Goal: Complete application form: Complete application form

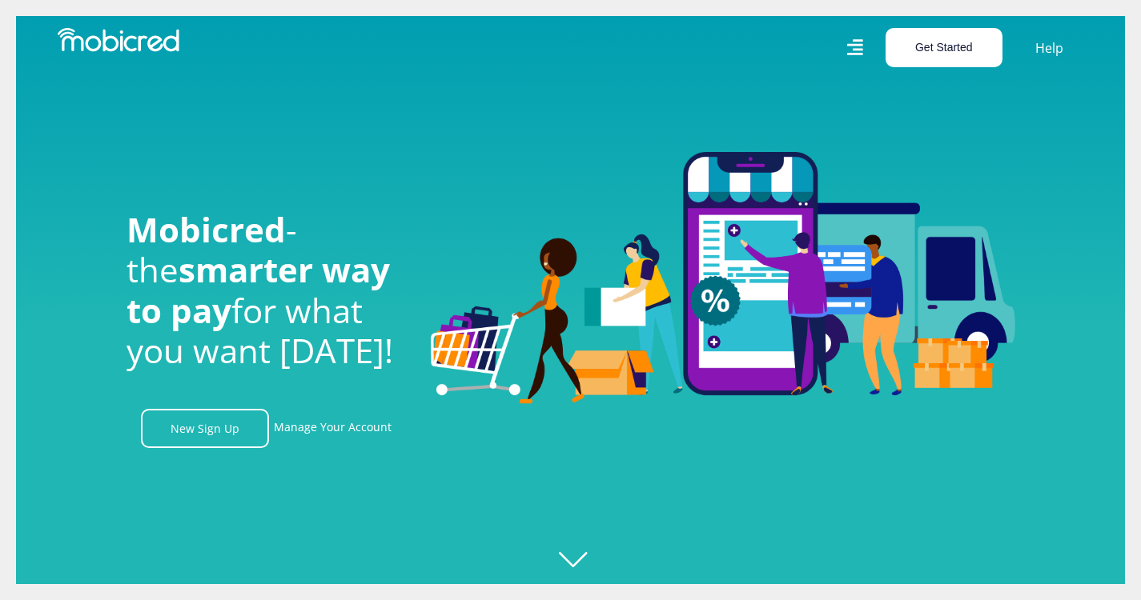
scroll to position [0, 1141]
click at [980, 47] on button "Get Started" at bounding box center [943, 47] width 117 height 39
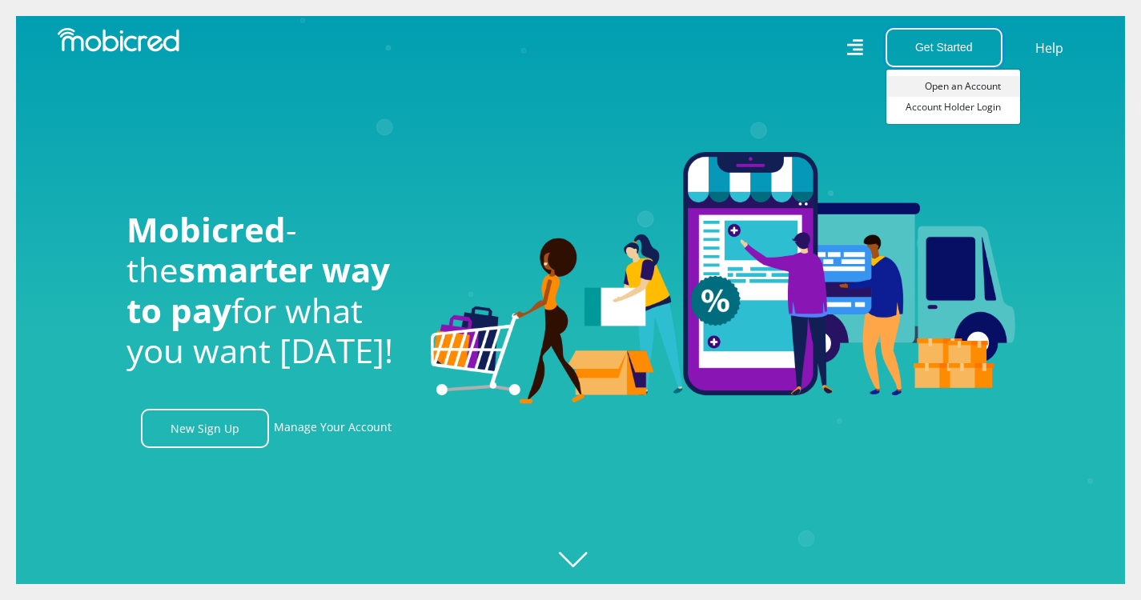
scroll to position [0, 913]
click at [987, 81] on link "Open an Account" at bounding box center [953, 86] width 134 height 21
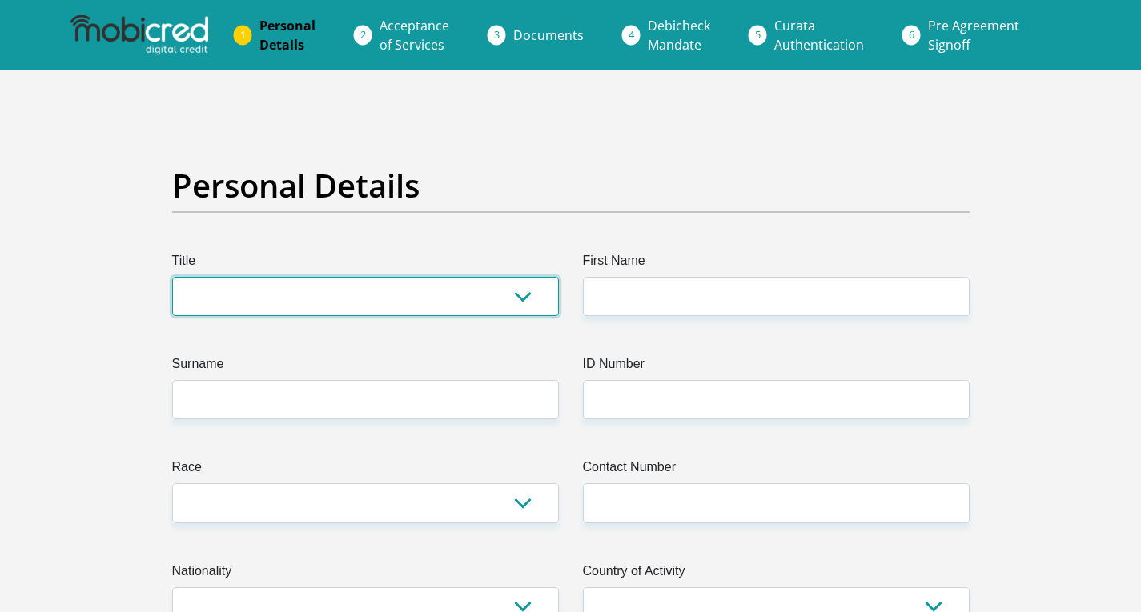
click at [527, 299] on select "Mr Ms Mrs Dr [PERSON_NAME]" at bounding box center [365, 296] width 387 height 39
select select "Mr"
click at [172, 277] on select "Mr Ms Mrs Dr Other" at bounding box center [365, 296] width 387 height 39
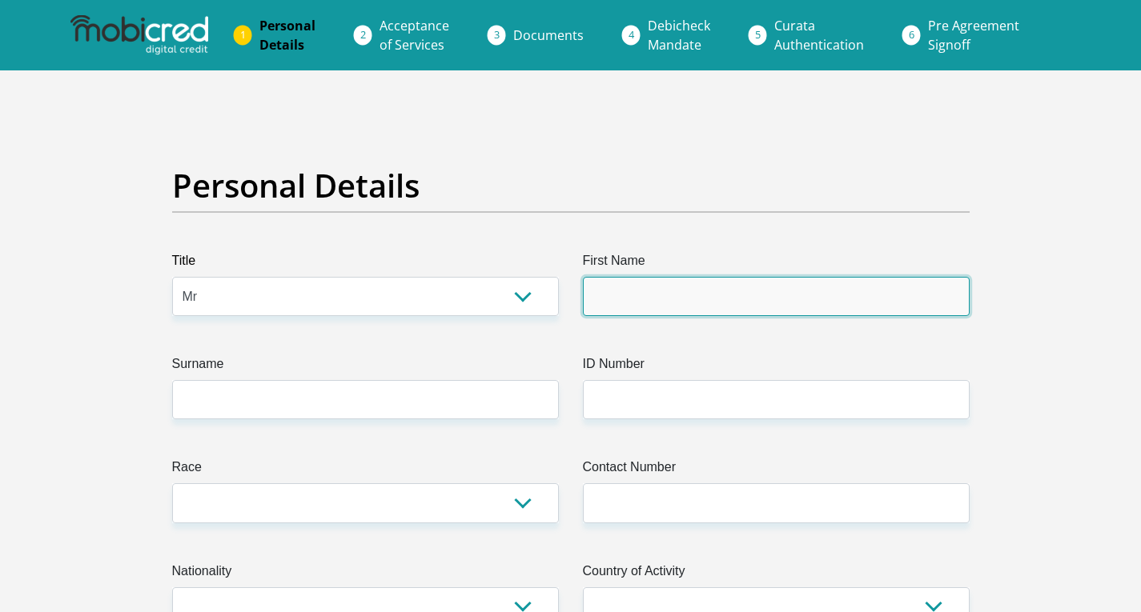
click at [773, 299] on input "First Name" at bounding box center [776, 296] width 387 height 39
type input "Tshepo"
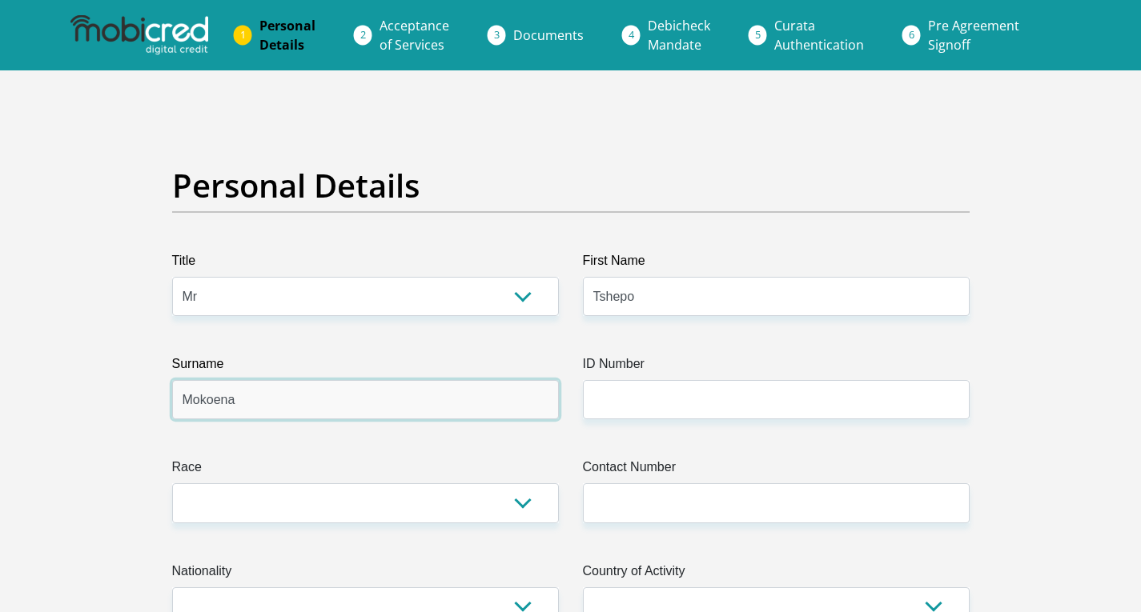
type input "Mokoena"
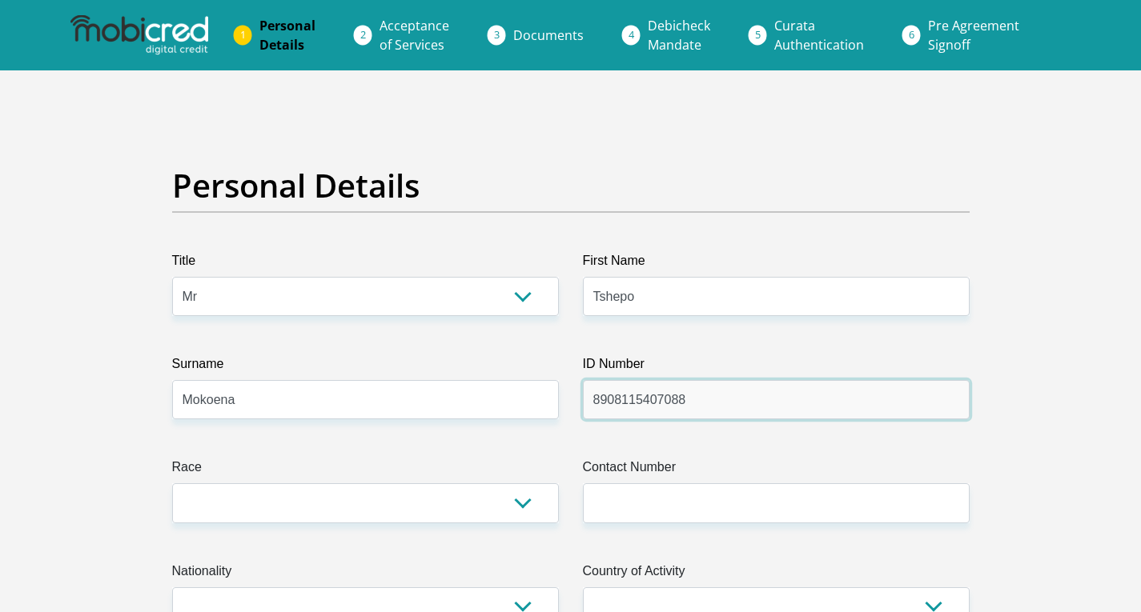
type input "8908115407088"
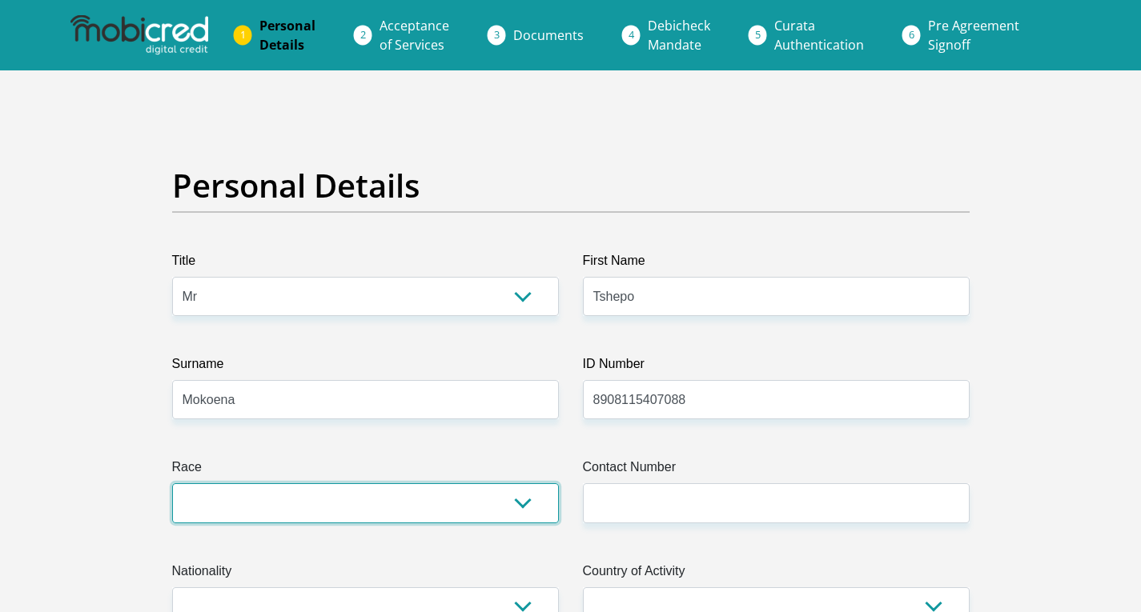
select select "1"
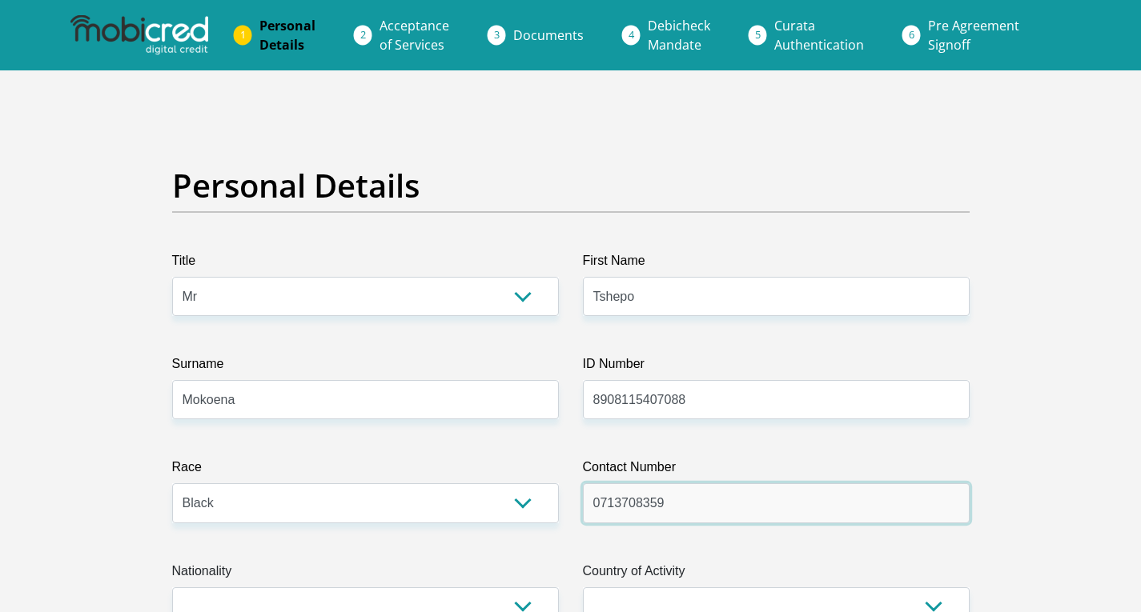
type input "0713708359"
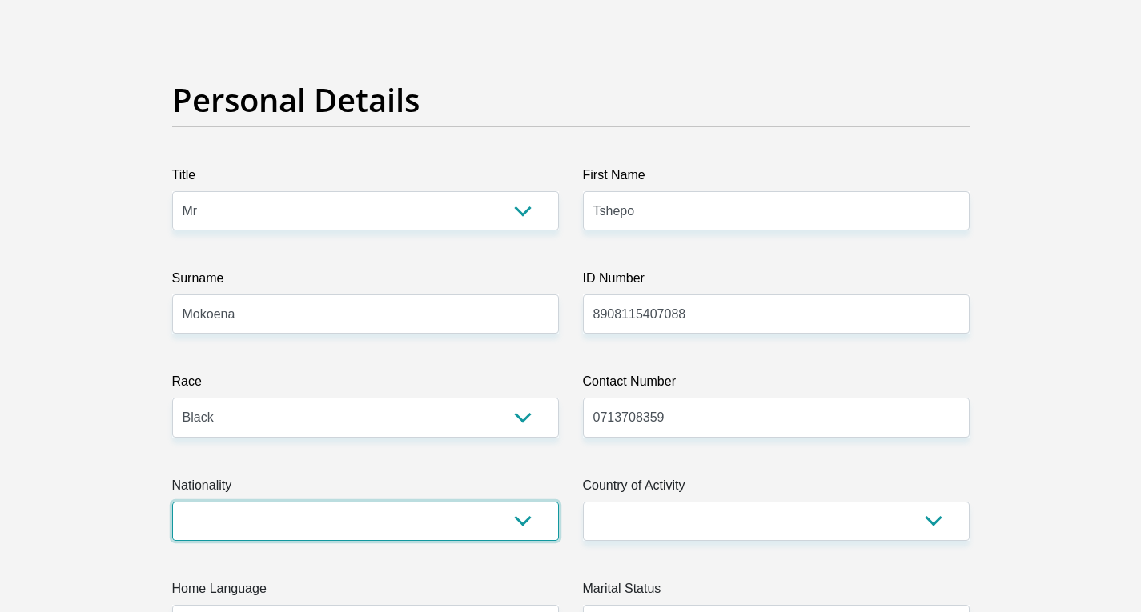
scroll to position [174, 0]
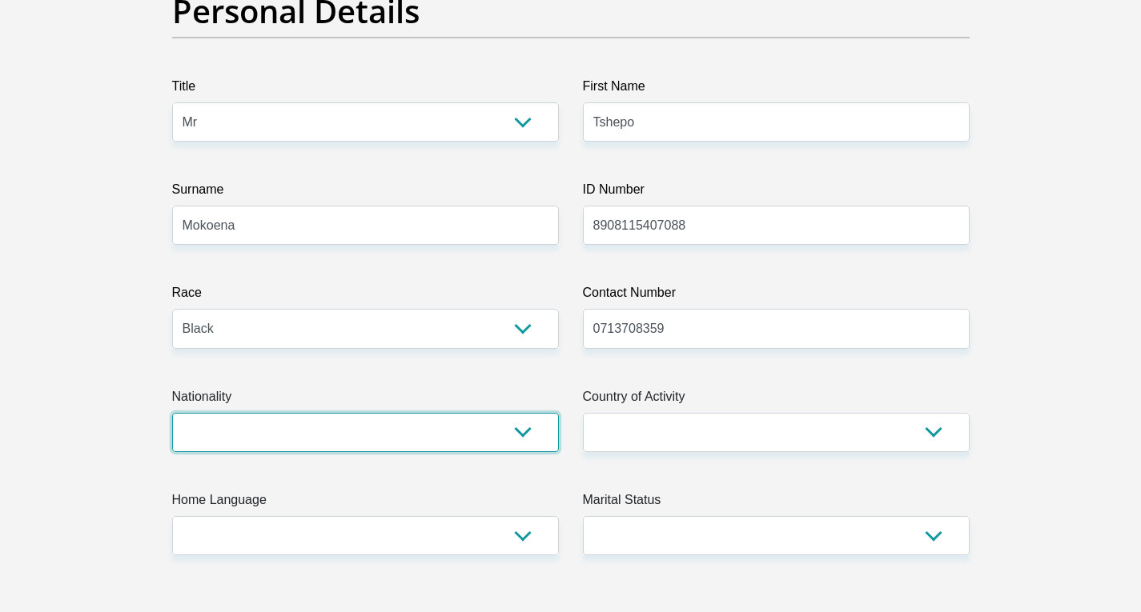
select select "ZAF"
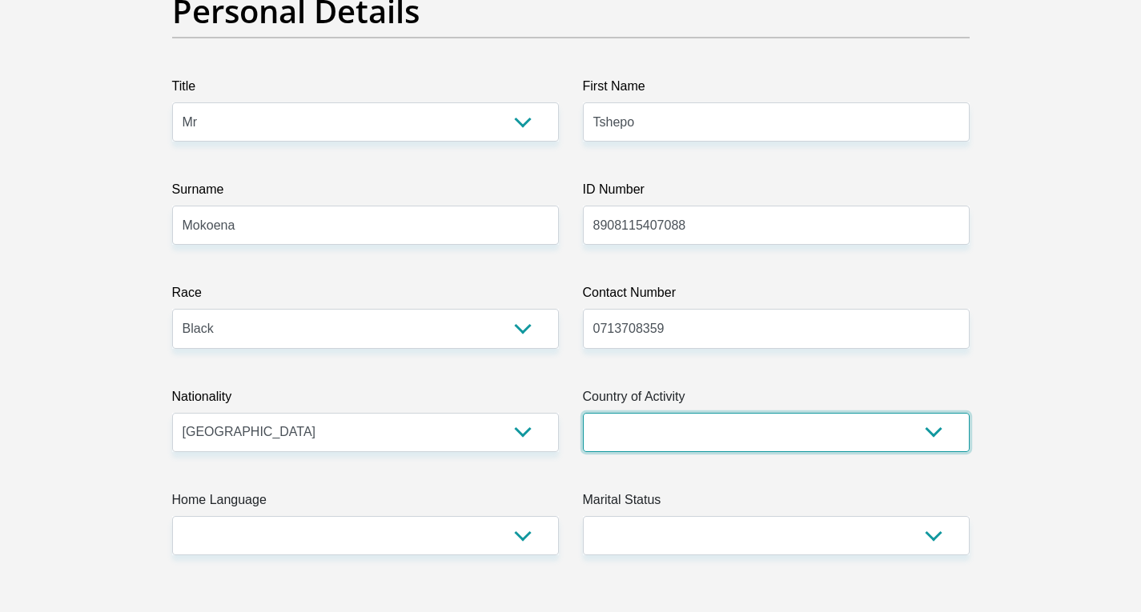
select select "ZAF"
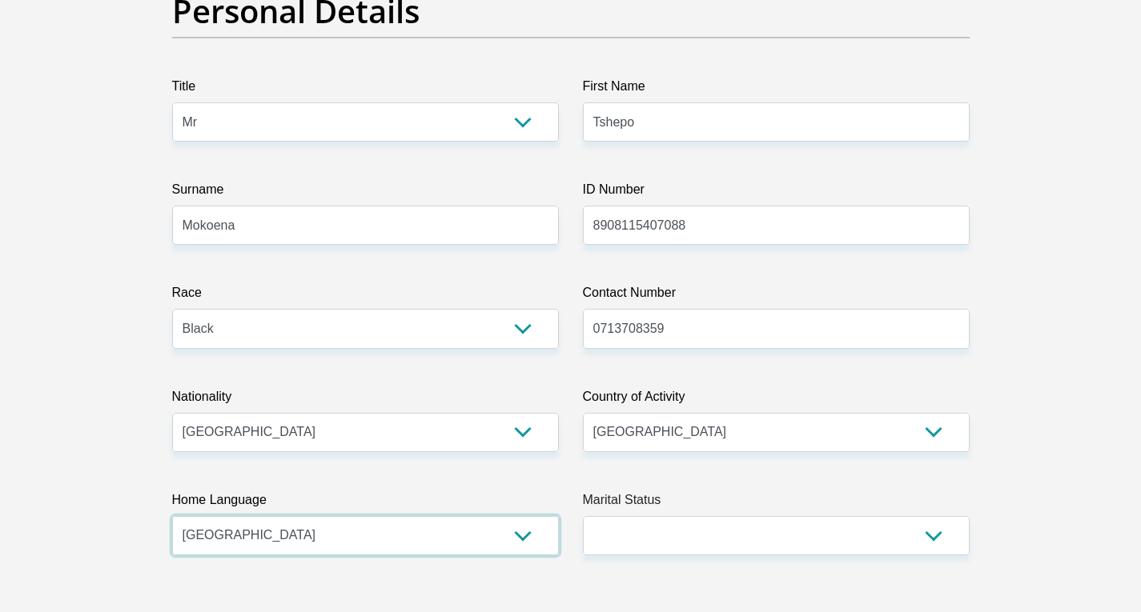
select select "sot"
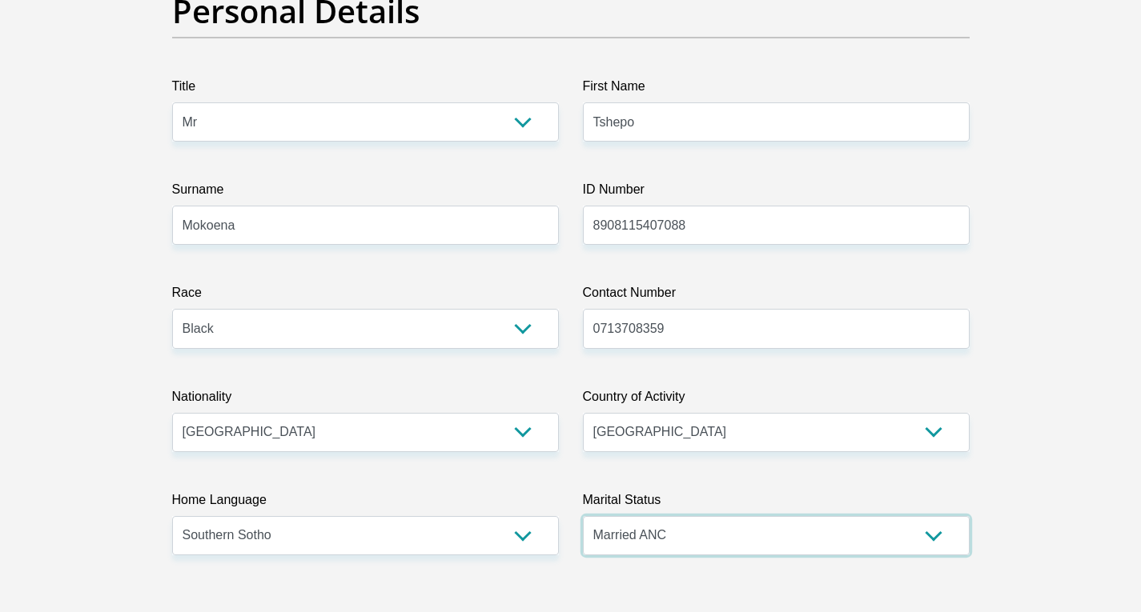
select select "2"
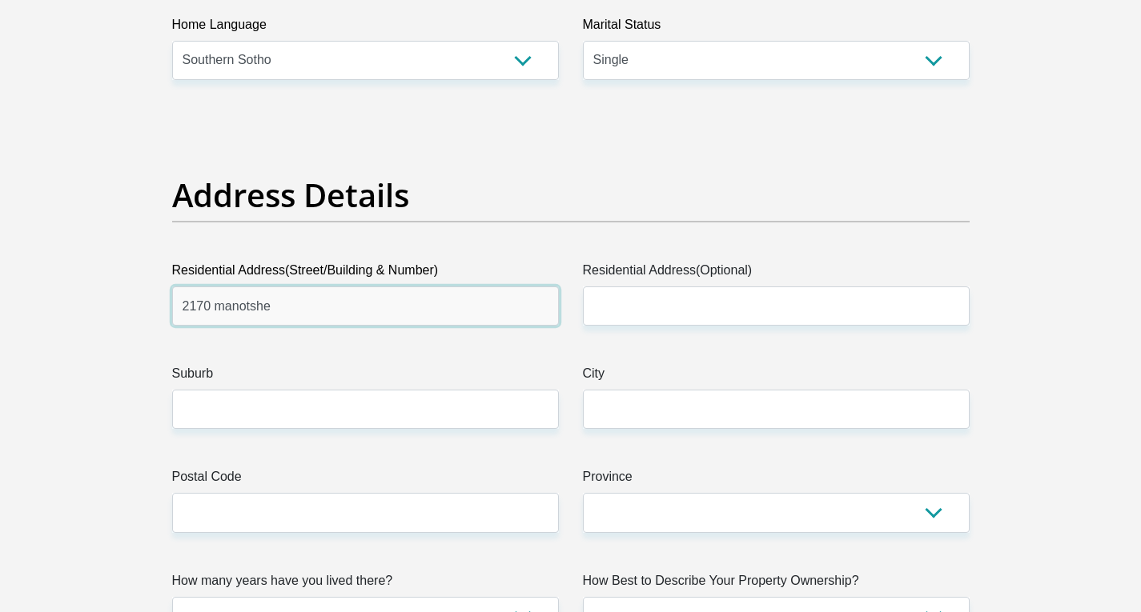
type input "2170 manotshe"
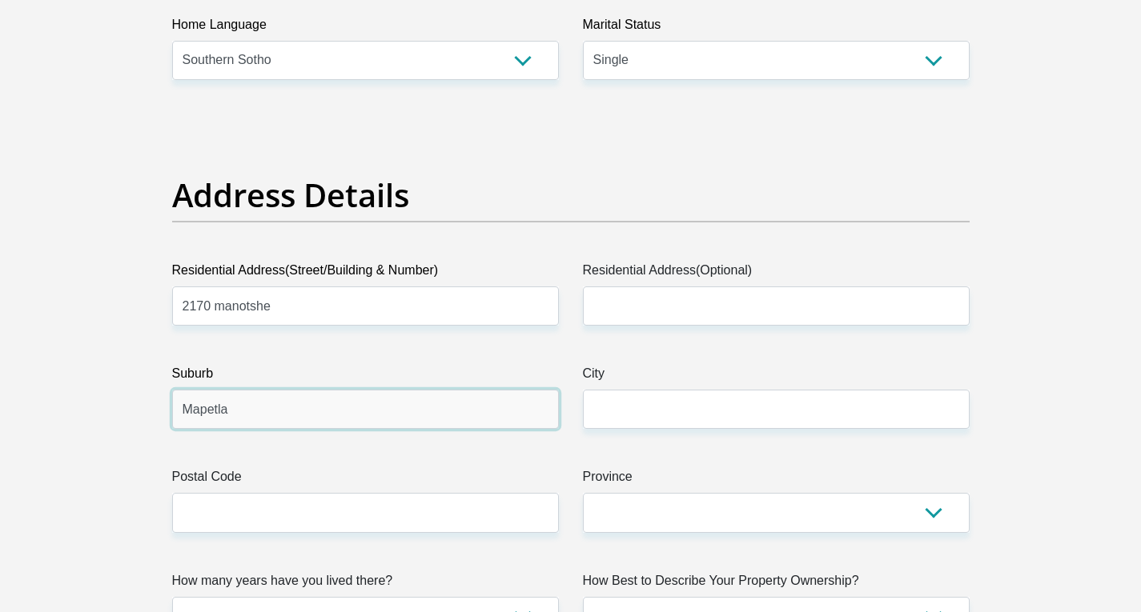
type input "Mapetla"
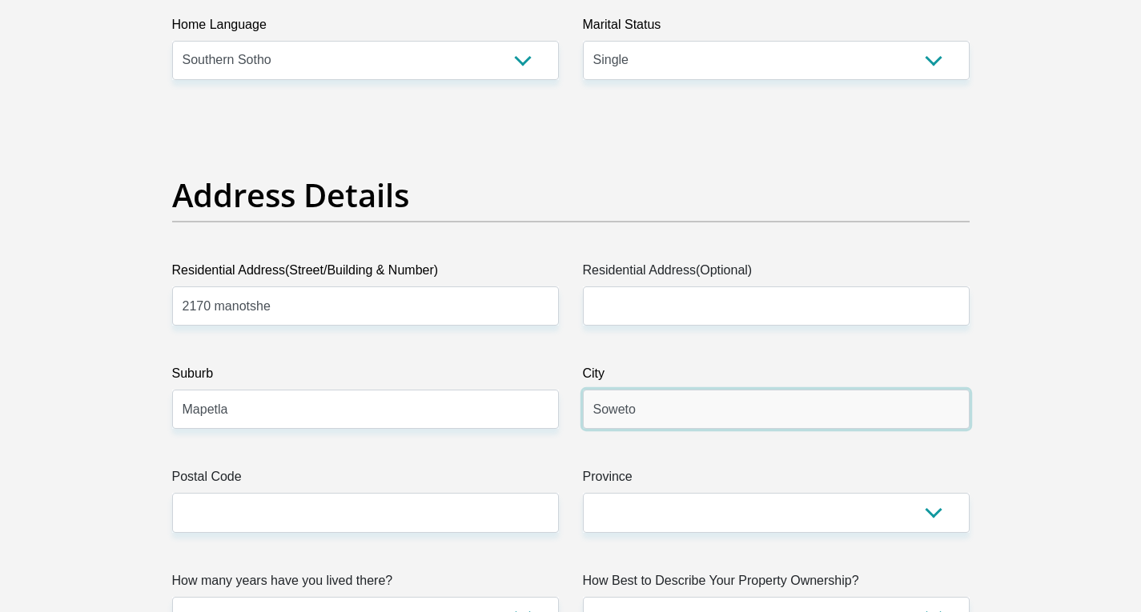
type input "Soweto"
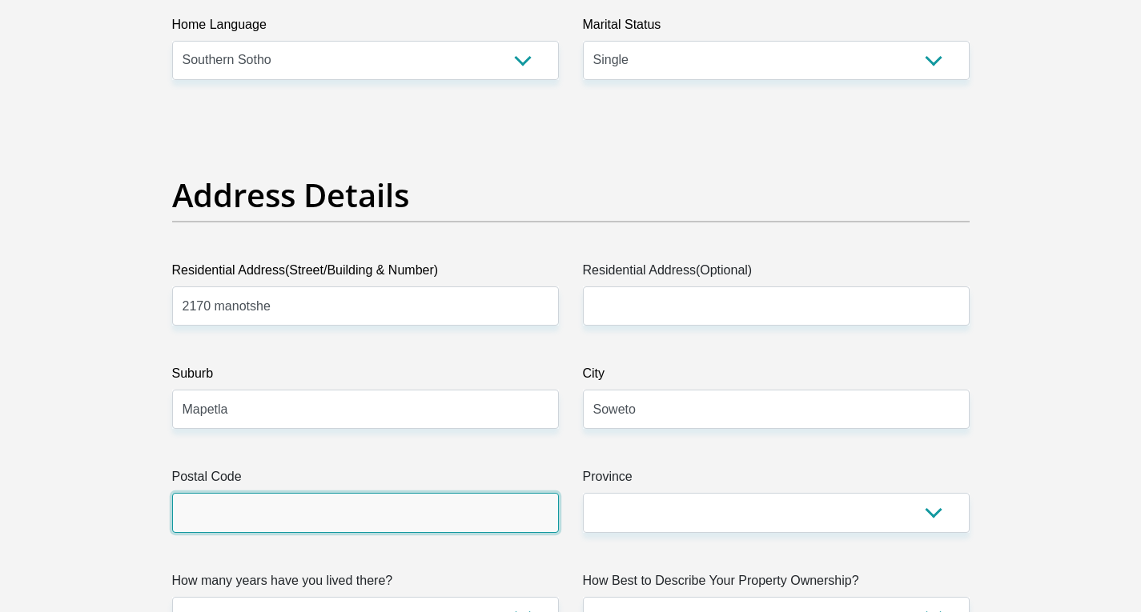
click at [423, 500] on input "Postal Code" at bounding box center [365, 512] width 387 height 39
type input "1818"
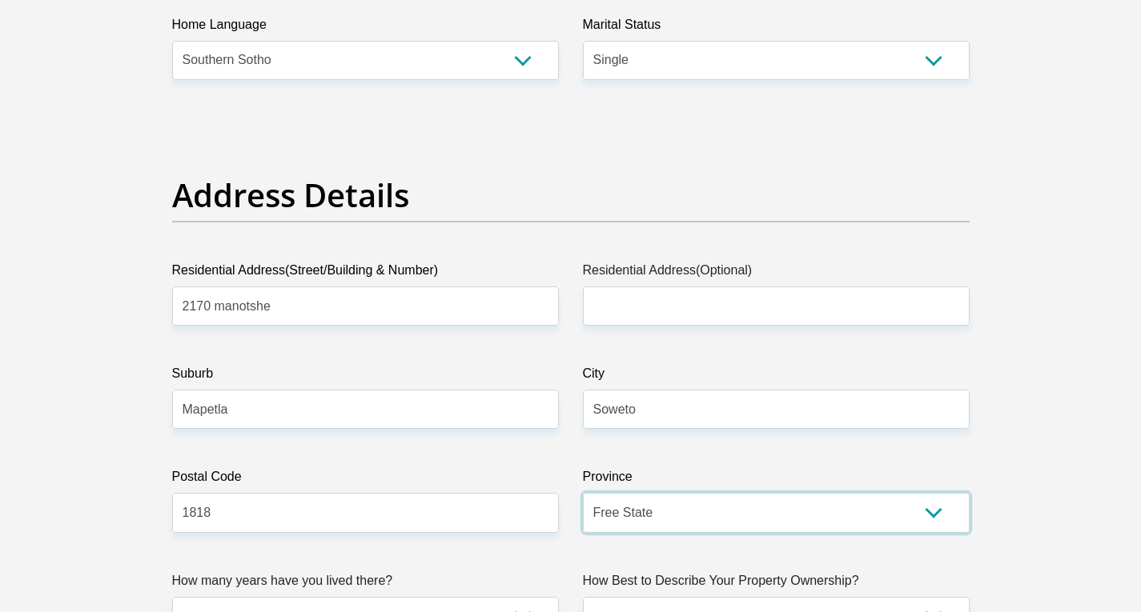
select select "Gauteng"
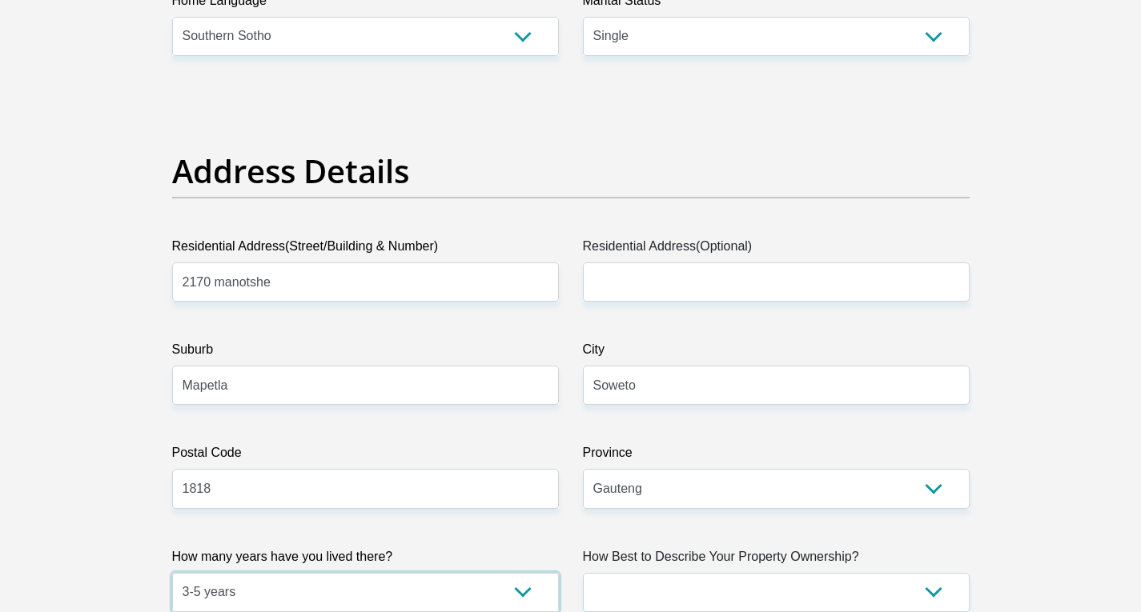
select select "5"
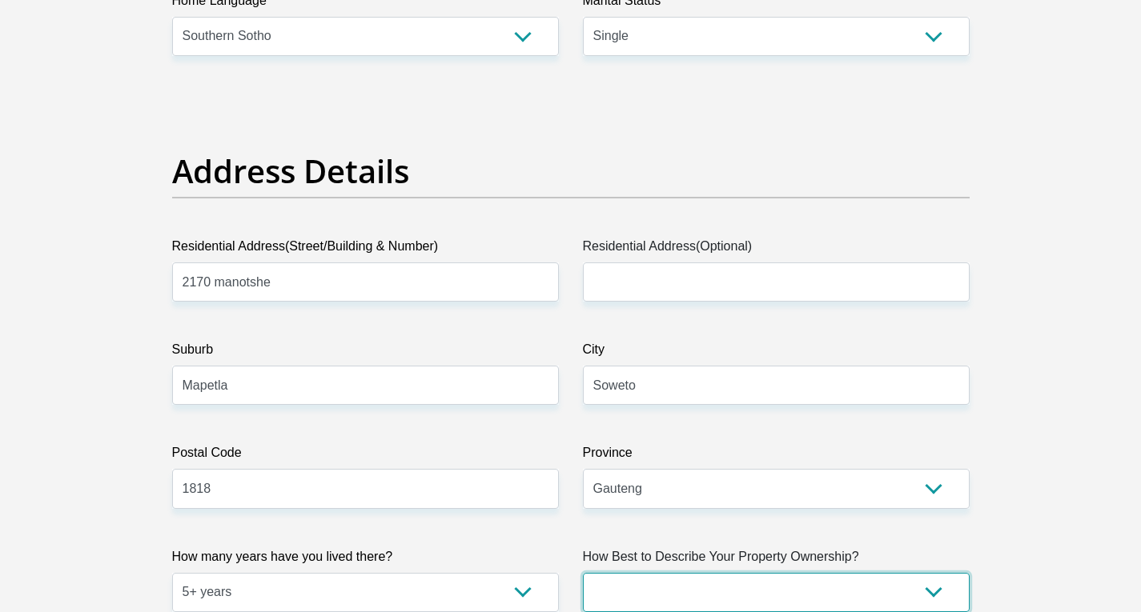
select select "Owned"
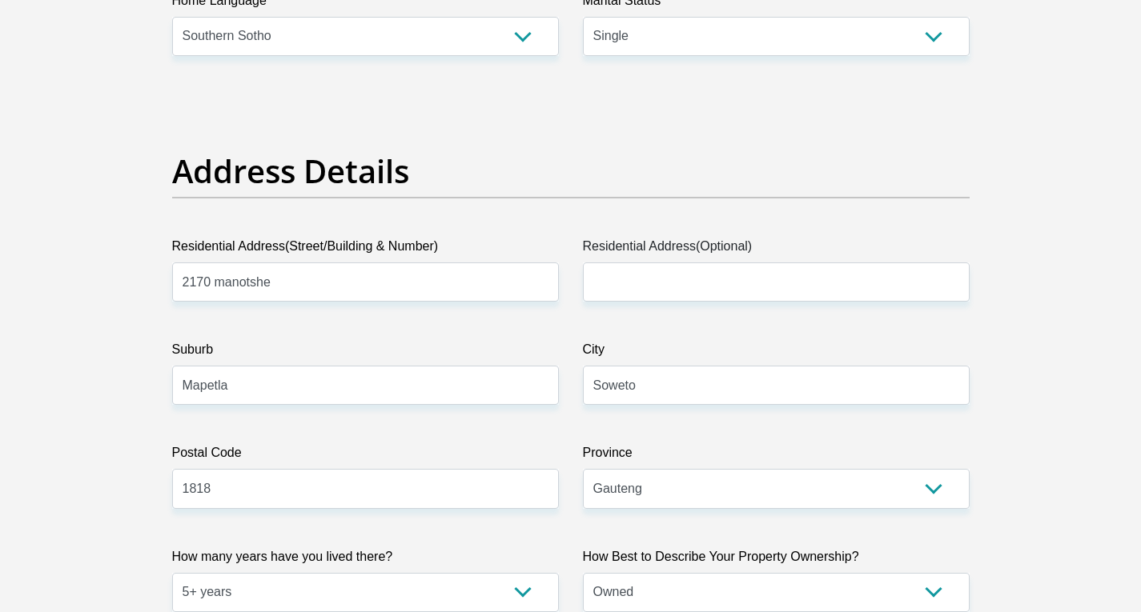
scroll to position [1206, 0]
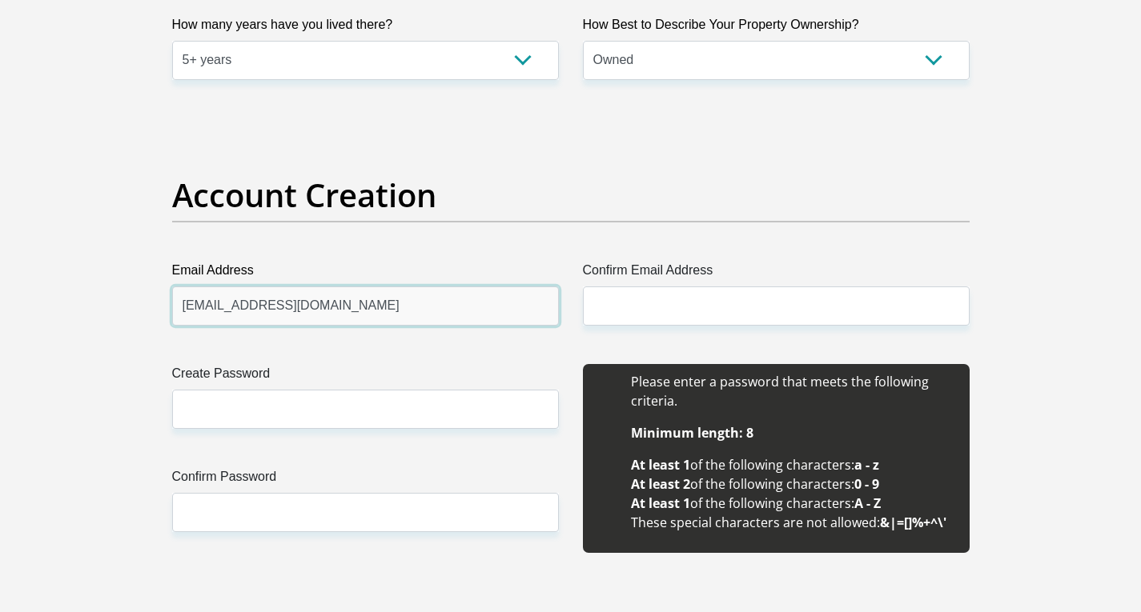
type input "[EMAIL_ADDRESS][DOMAIN_NAME]"
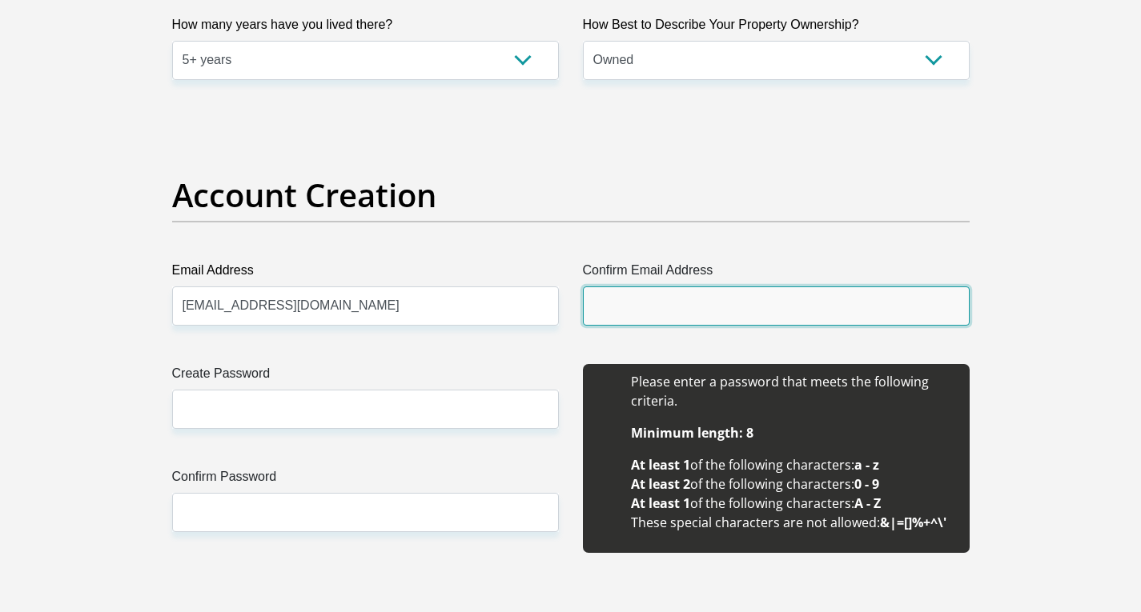
paste input "[EMAIL_ADDRESS][DOMAIN_NAME]"
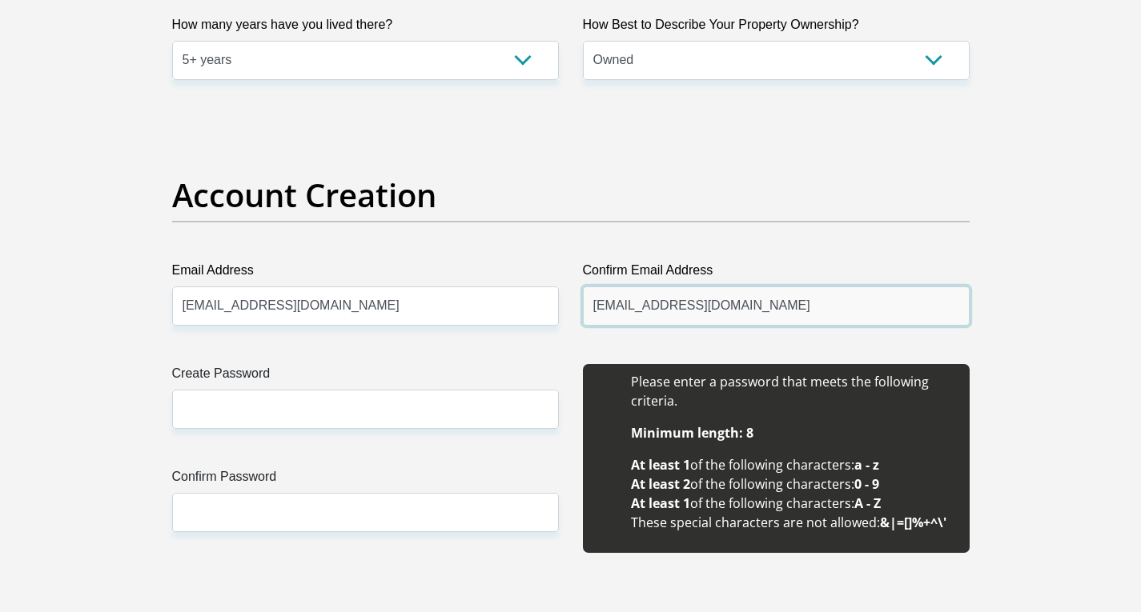
type input "[EMAIL_ADDRESS][DOMAIN_NAME]"
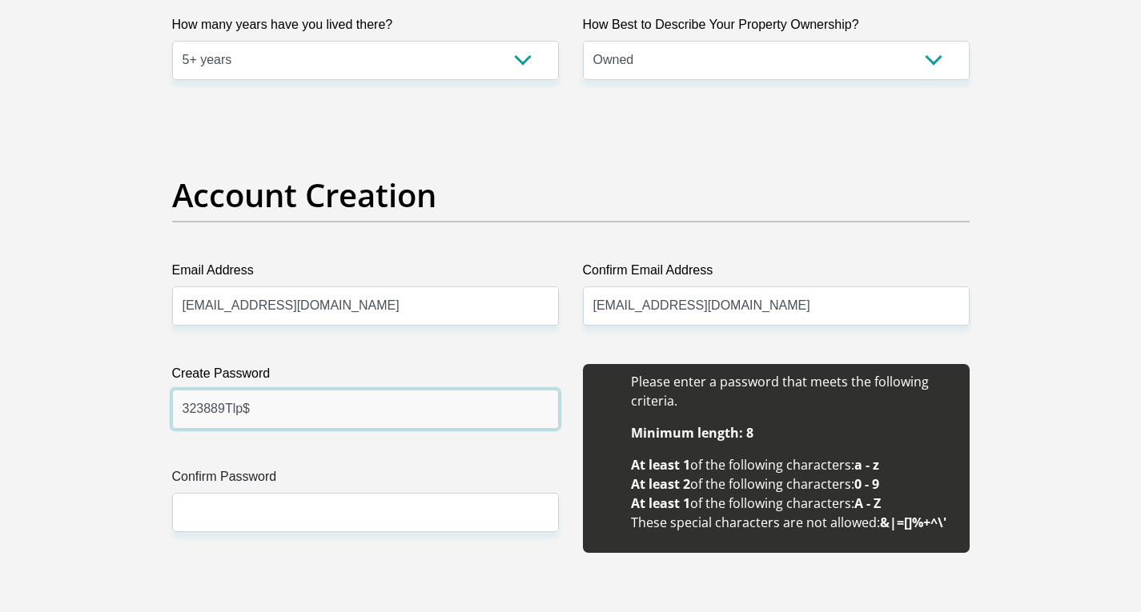
type input "323889Tlp$"
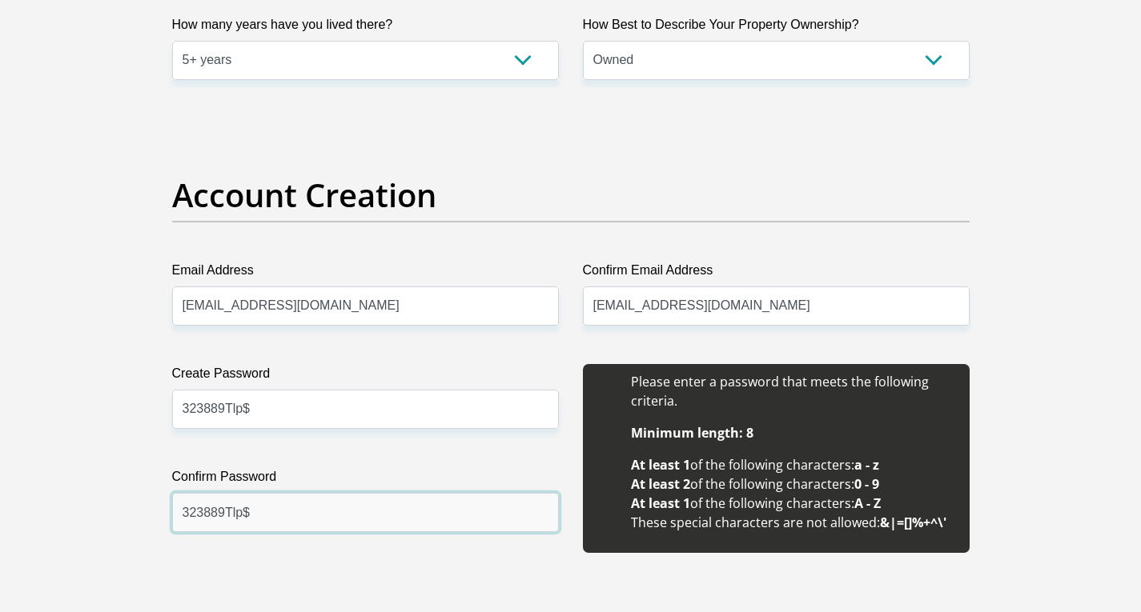
type input "323889Tlp$"
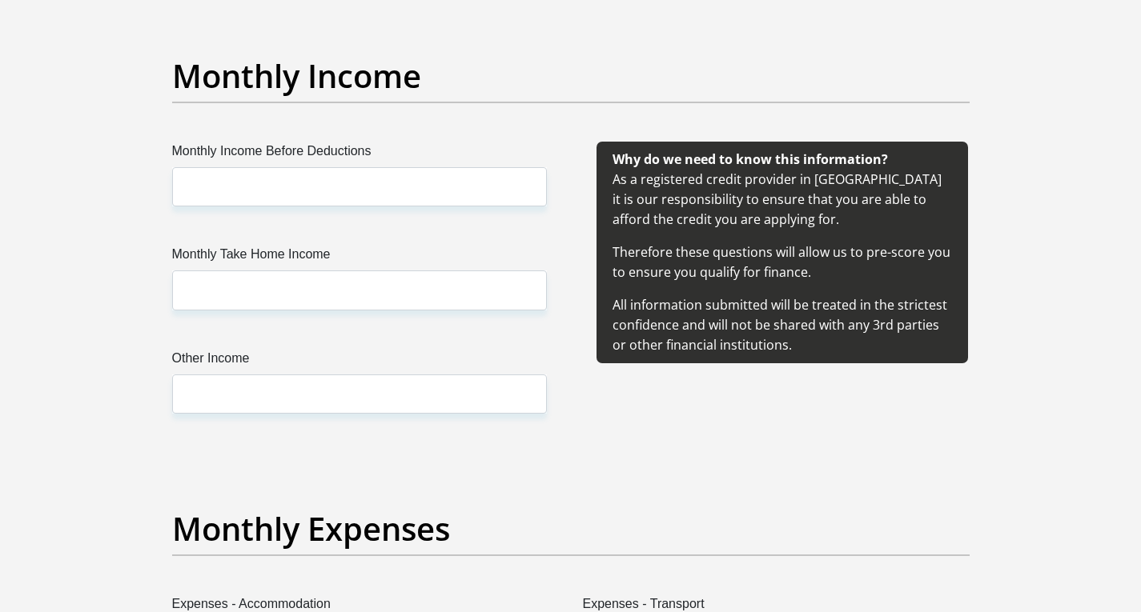
scroll to position [1847, 0]
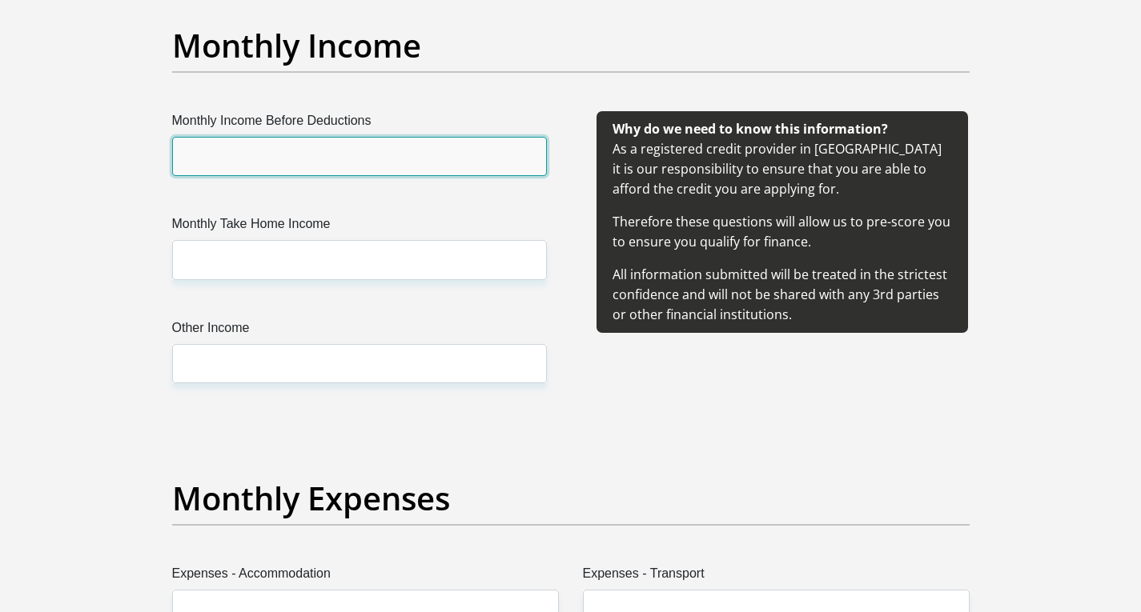
click at [311, 165] on input "Monthly Income Before Deductions" at bounding box center [359, 156] width 375 height 39
type input "53000"
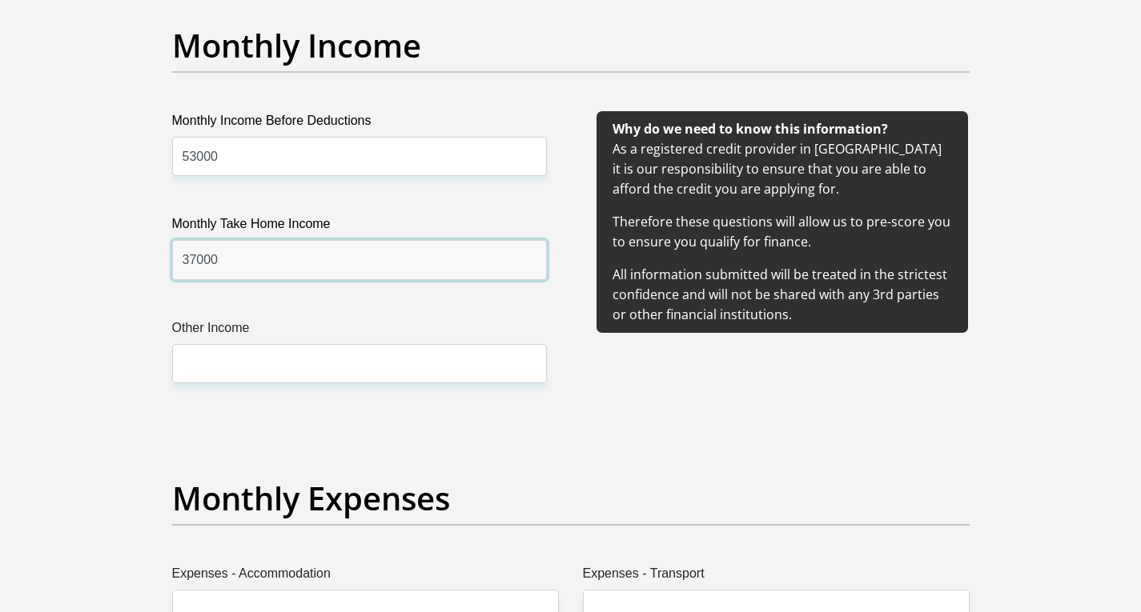
type input "37000"
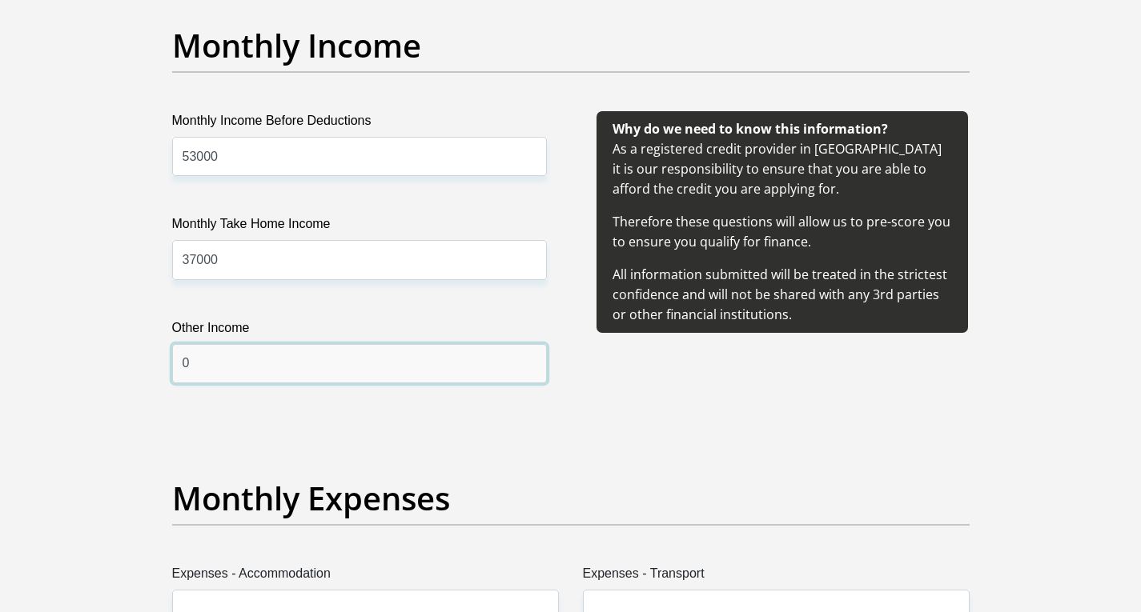
type input "0"
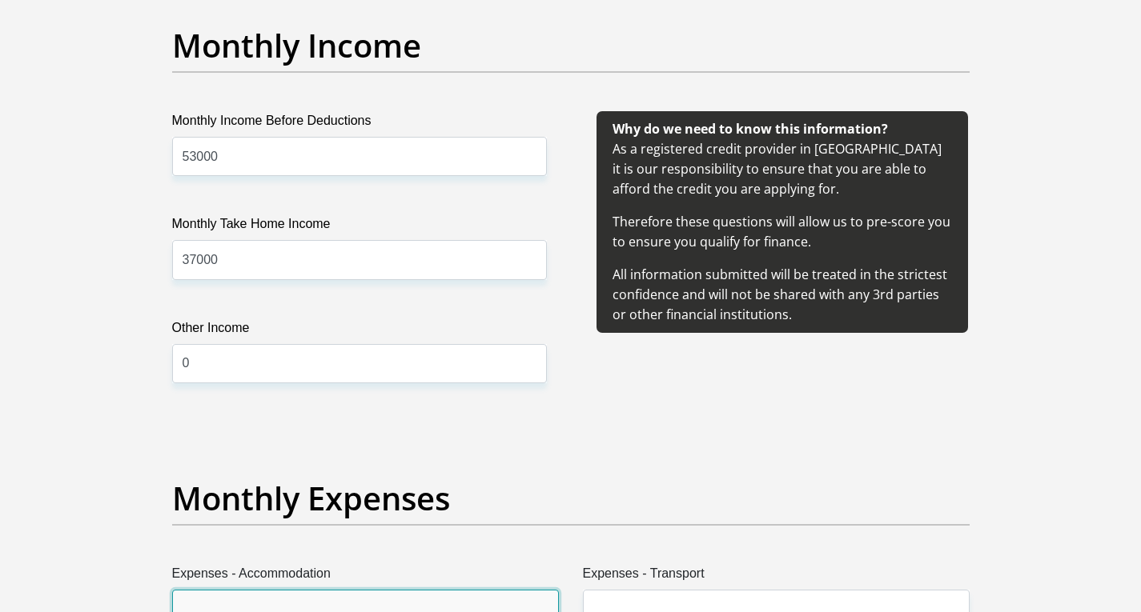
scroll to position [1863, 0]
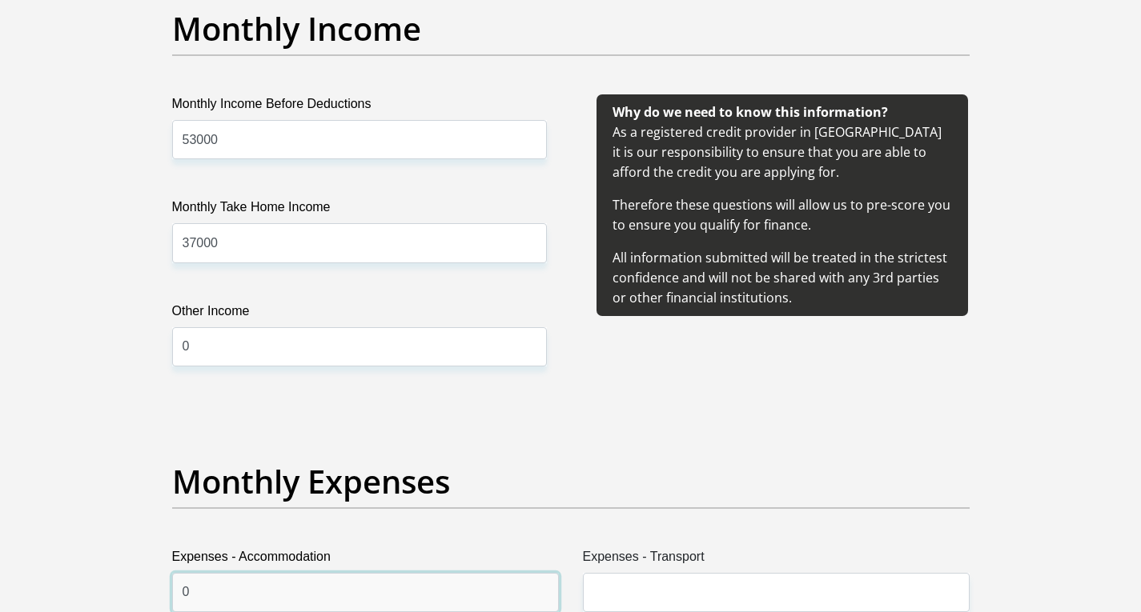
type input "0"
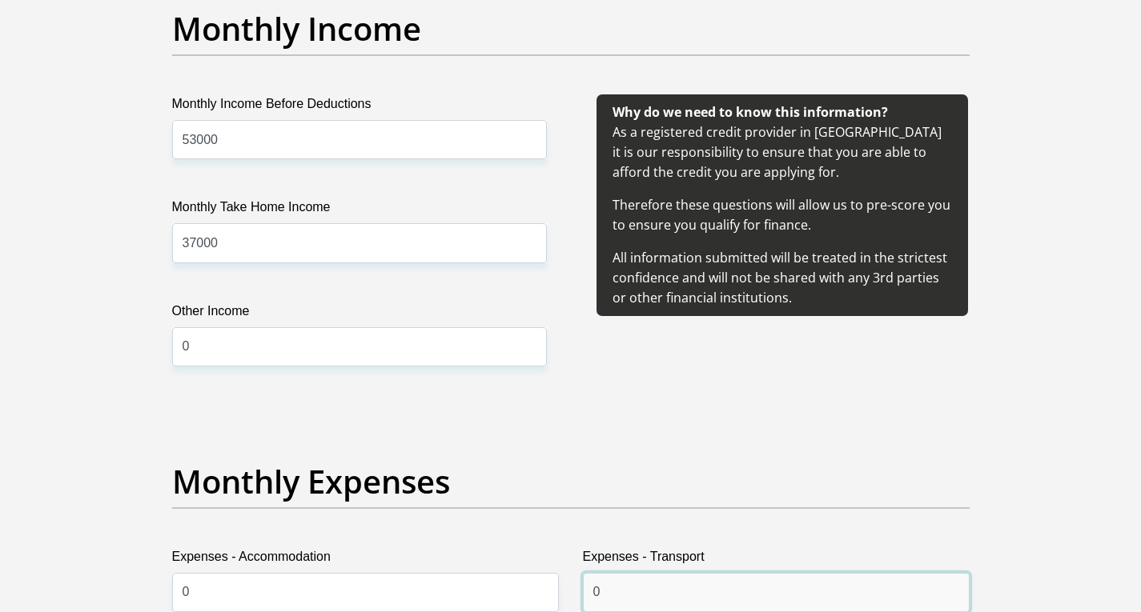
type input "0"
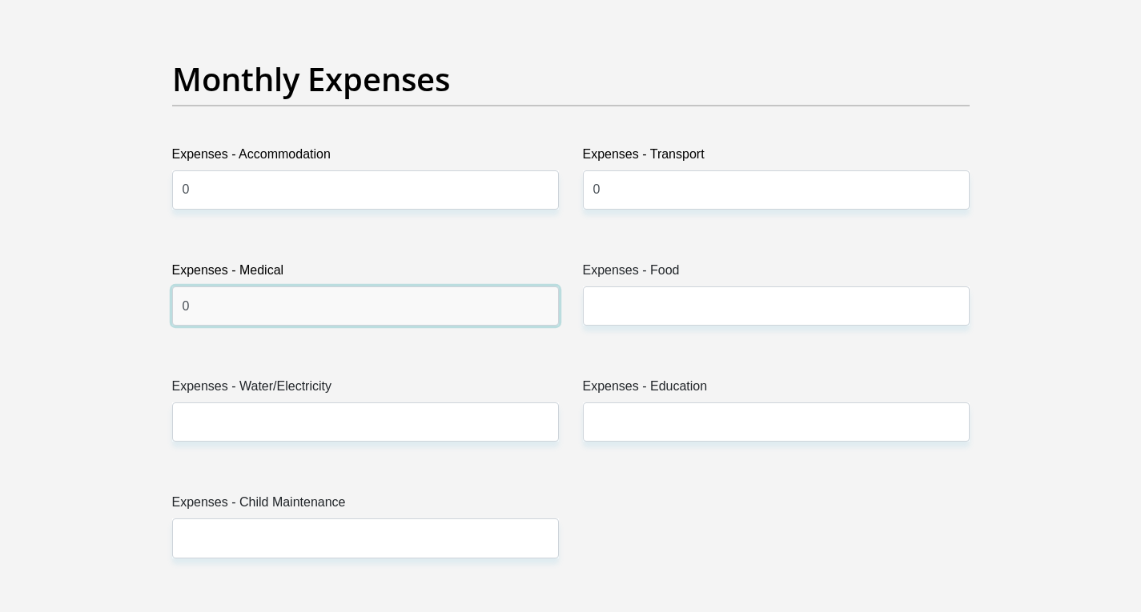
type input "0"
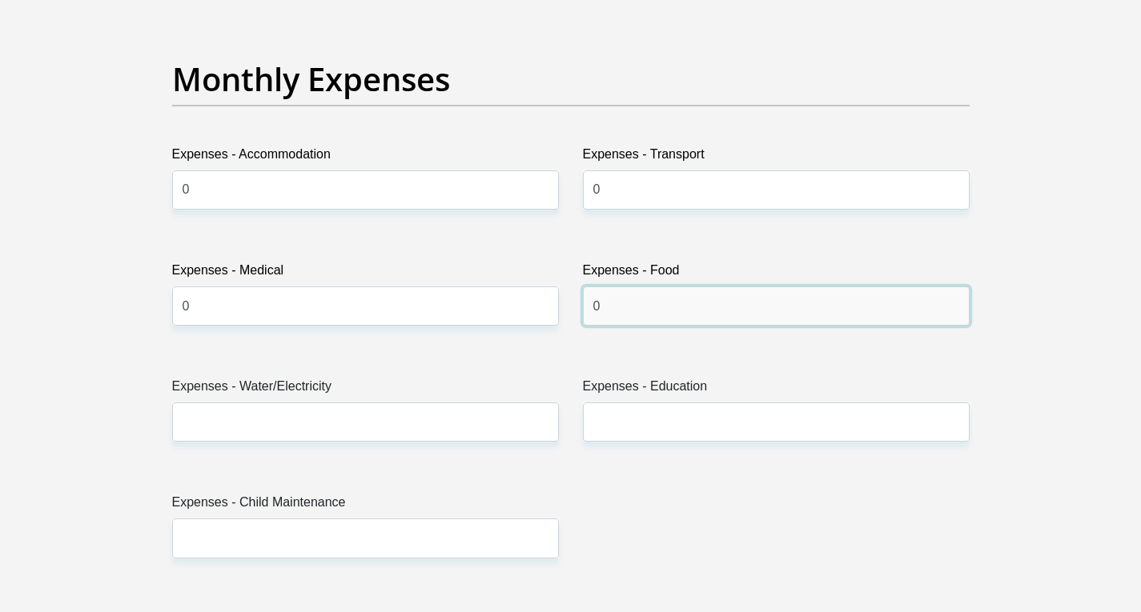
type input "0"
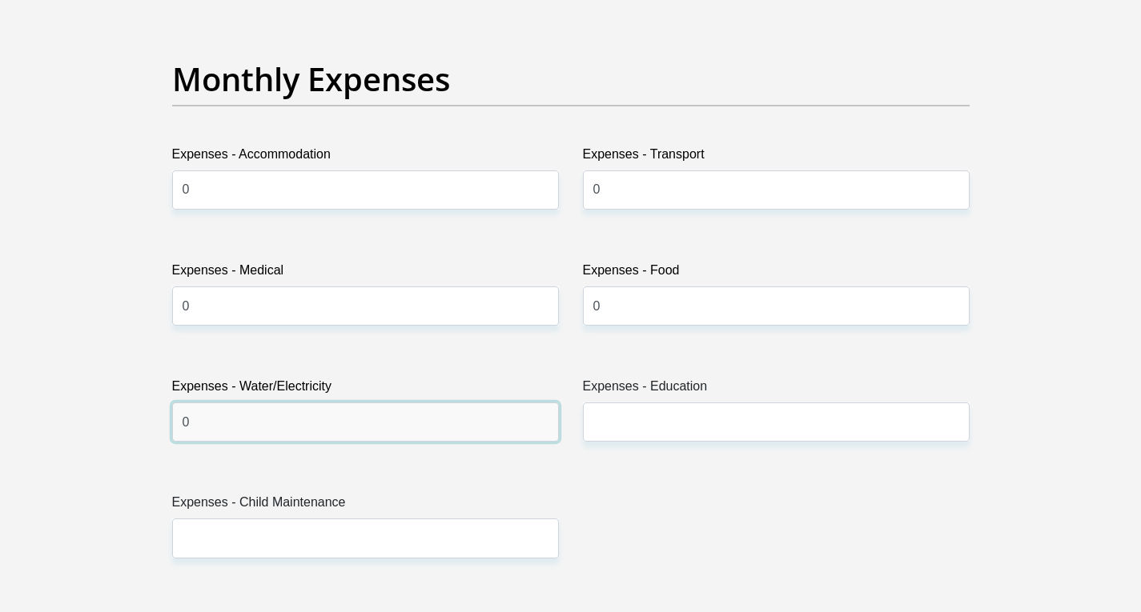
type input "0"
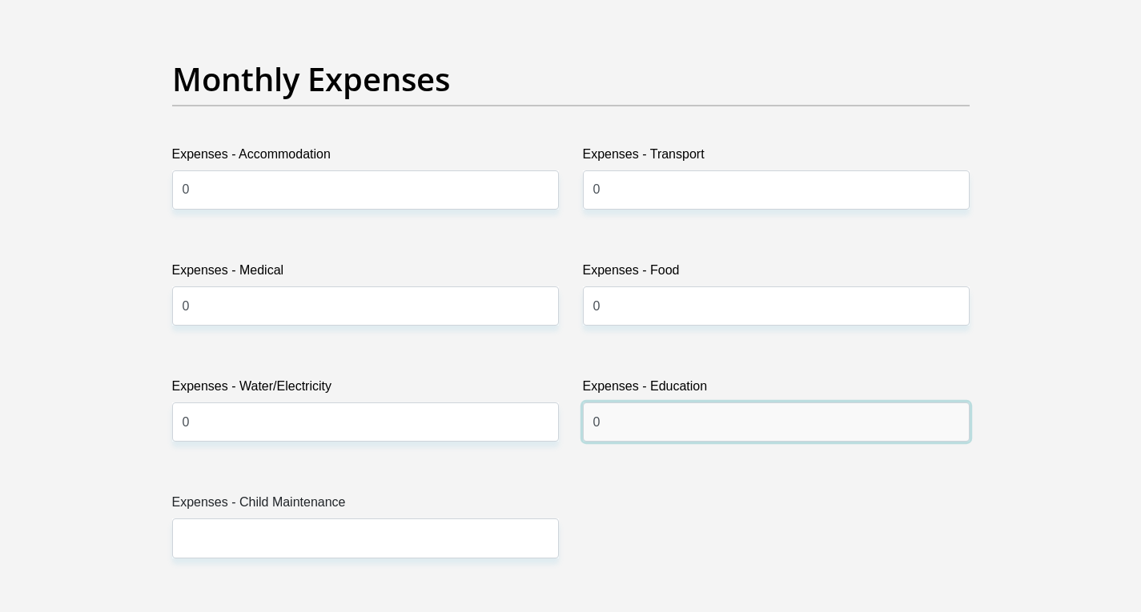
type input "0"
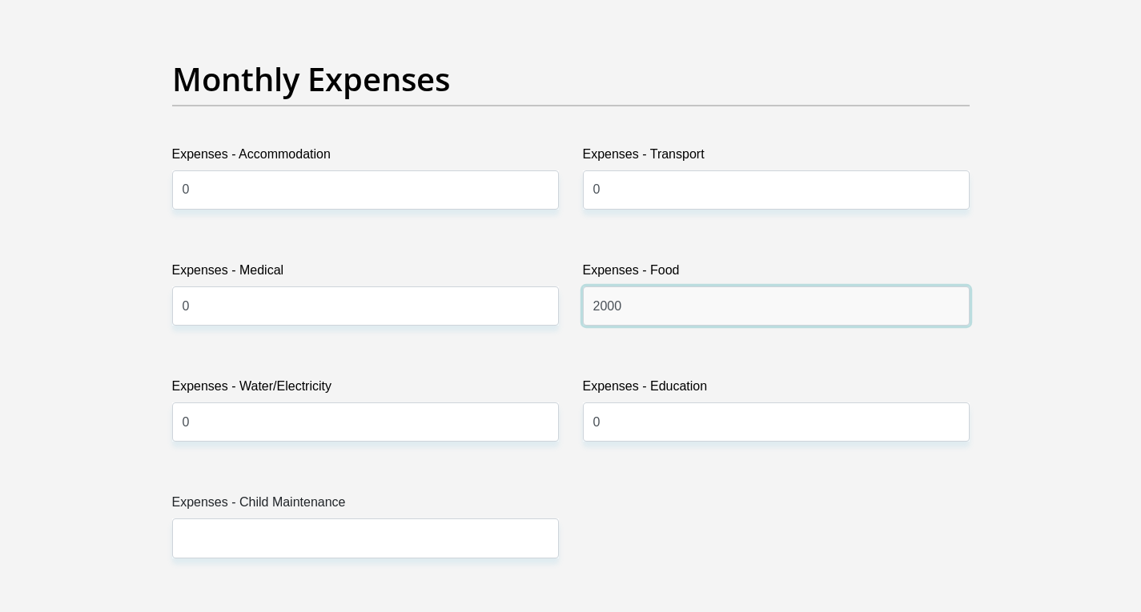
type input "2000"
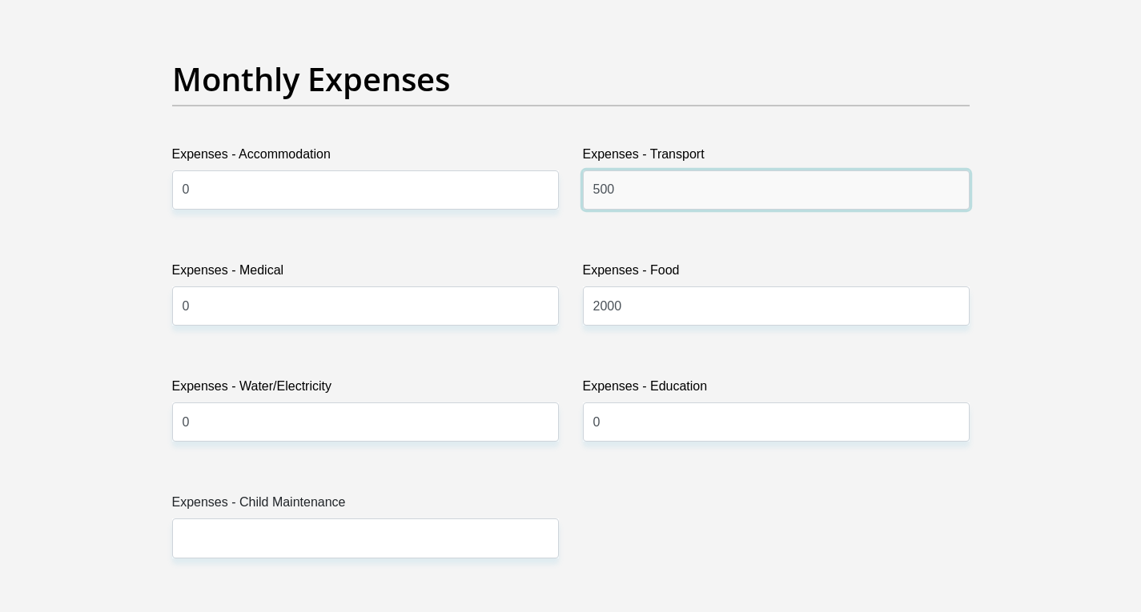
type input "500"
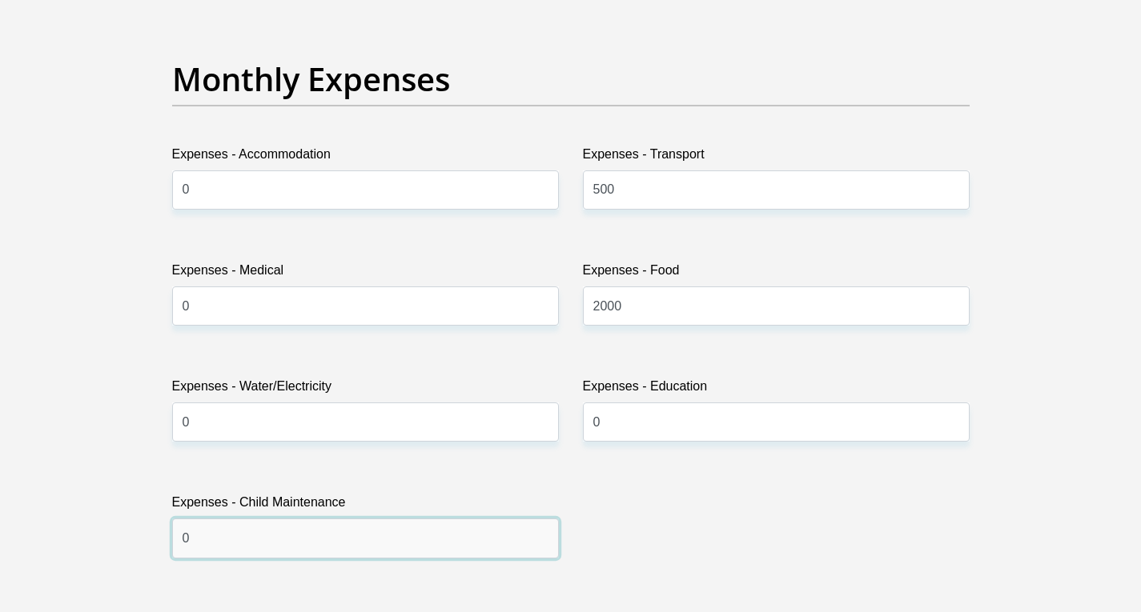
type input "0"
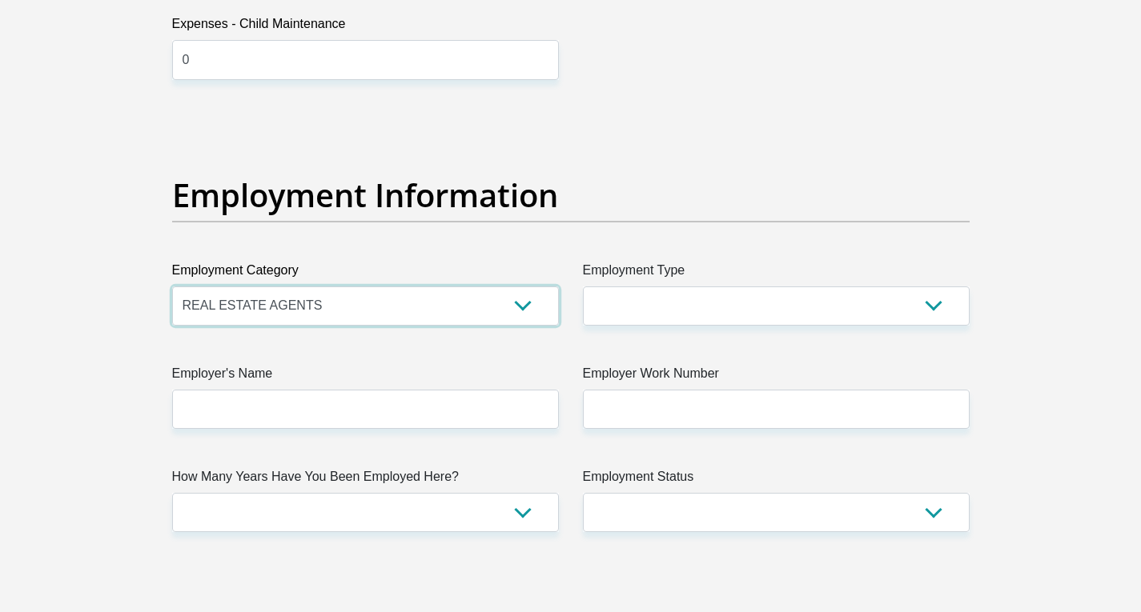
select select "17"
select select "Office Staff/Clerk"
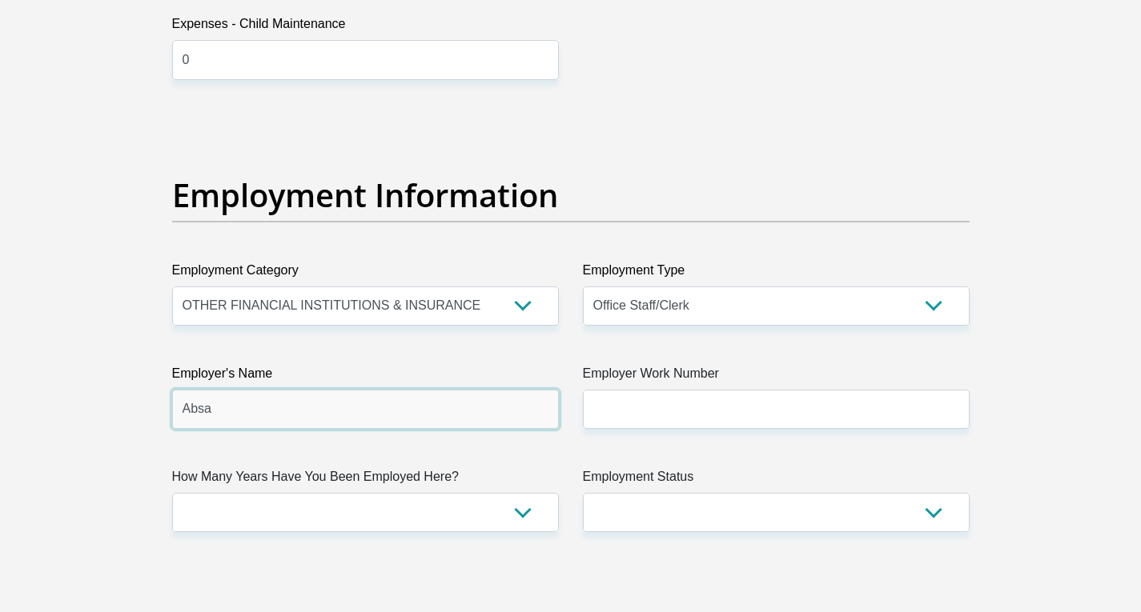
type input "Absa"
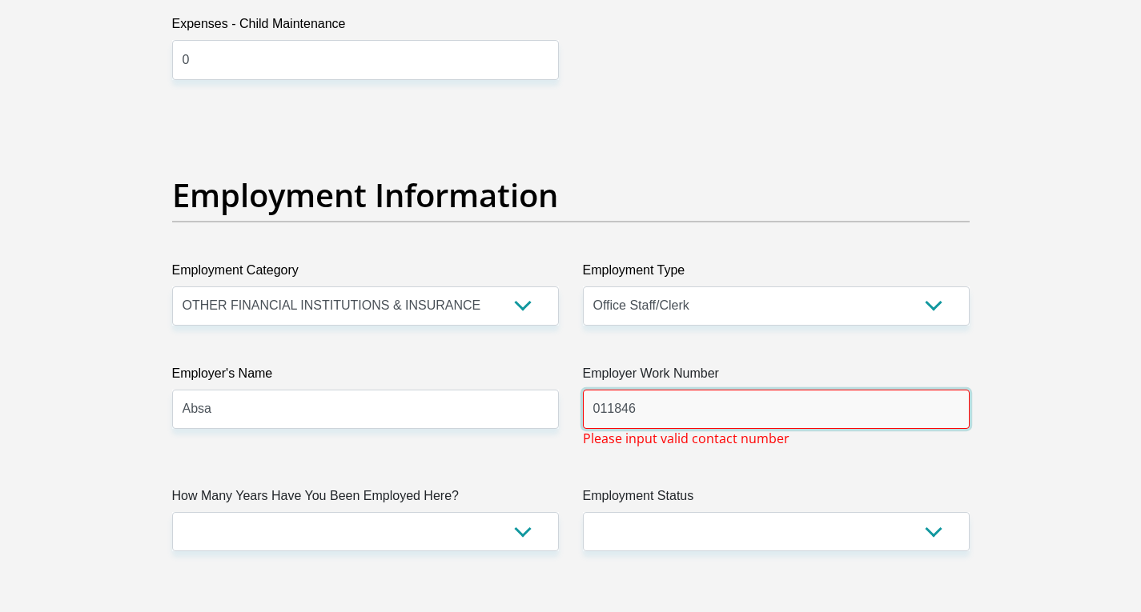
click at [713, 407] on input "011846" at bounding box center [776, 409] width 387 height 39
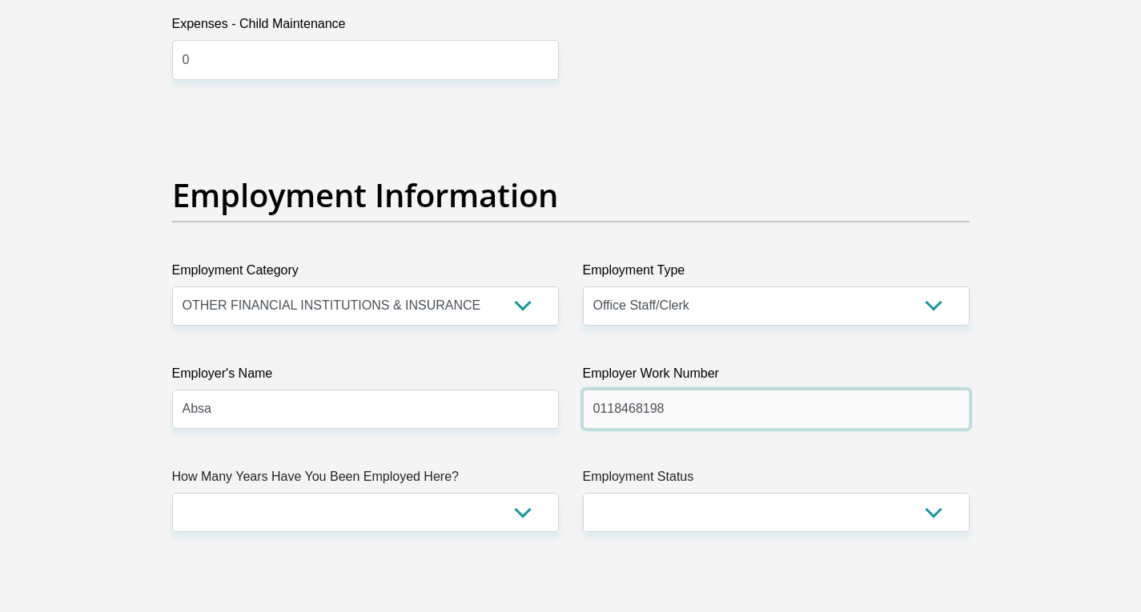
type input "0118468198"
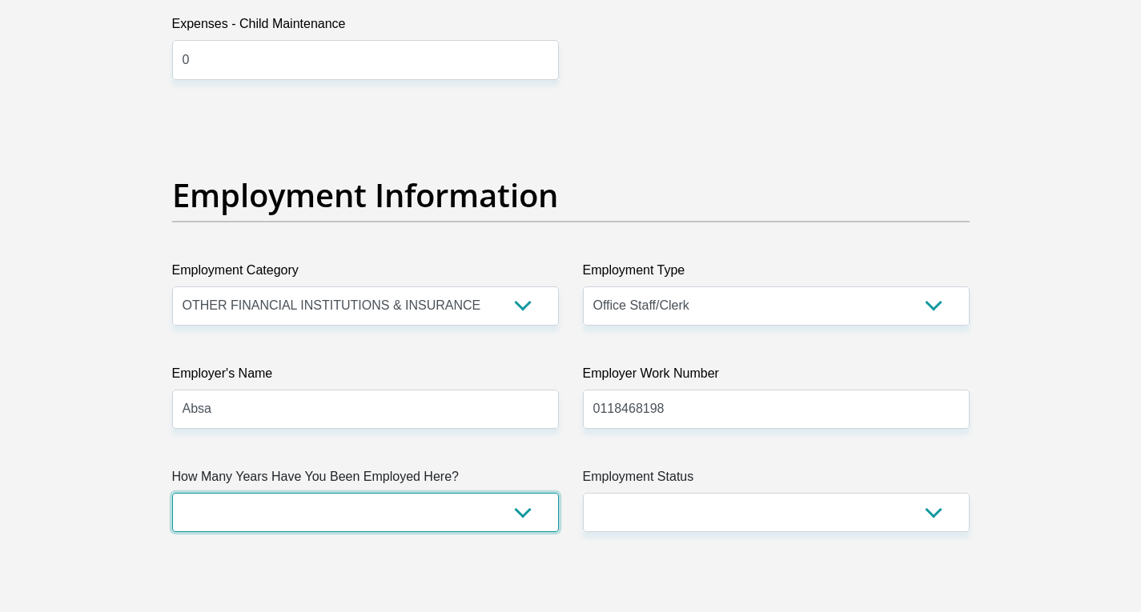
select select "6"
select select "60"
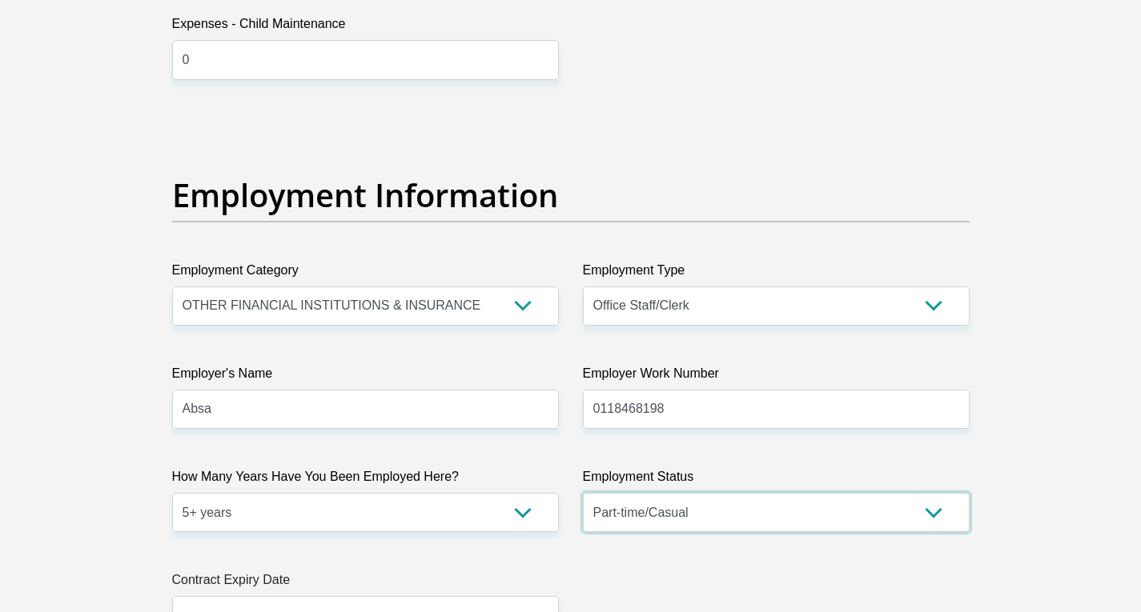
select select "1"
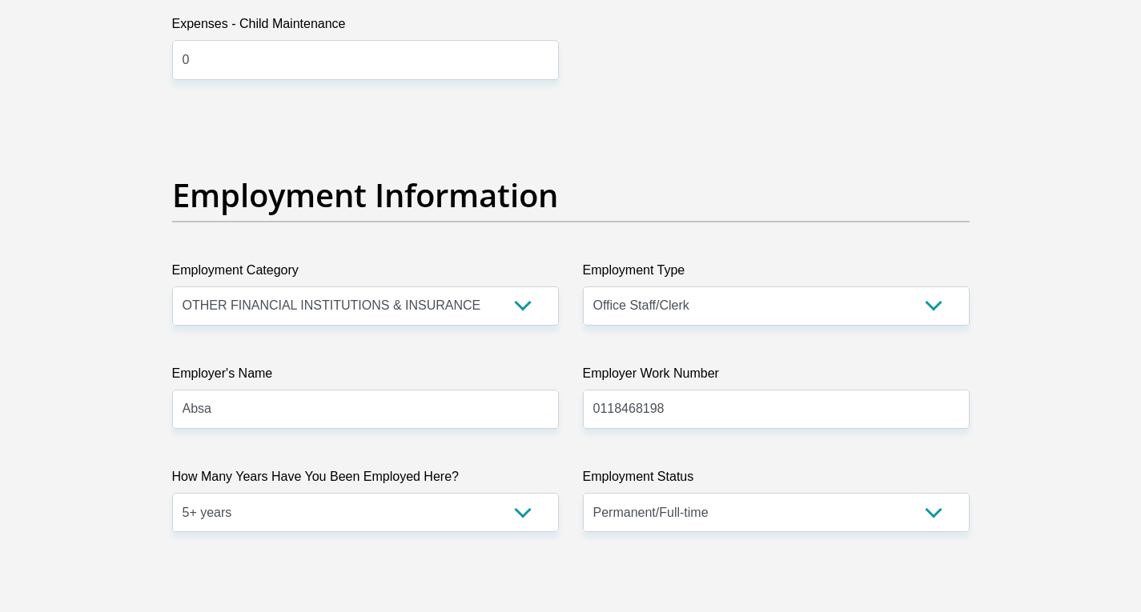
scroll to position [3197, 0]
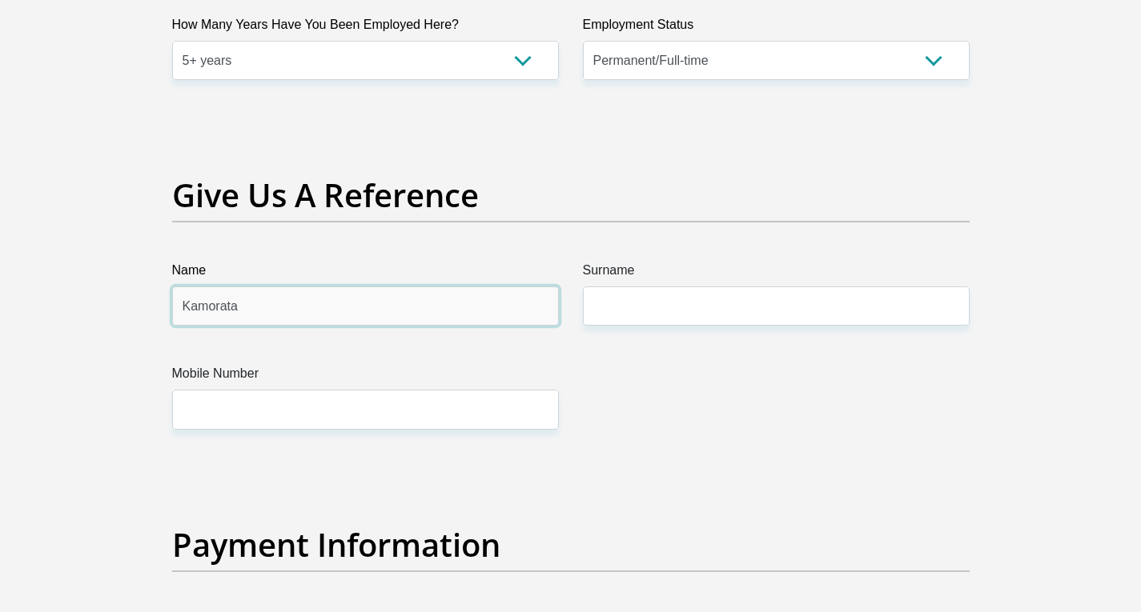
type input "Kamorata"
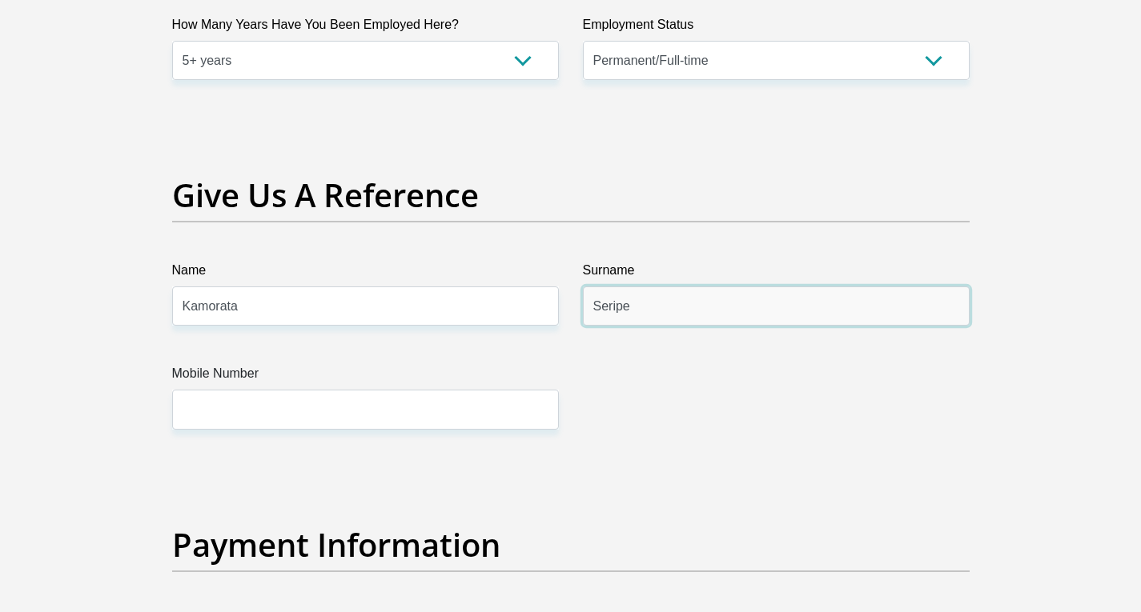
type input "Seripe"
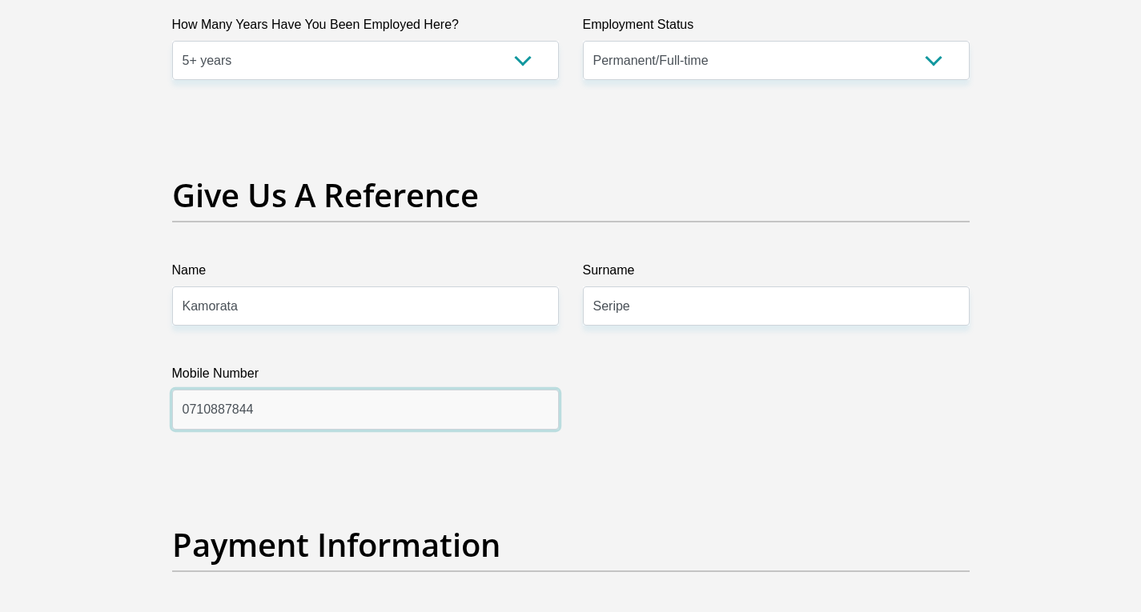
type input "0710887844"
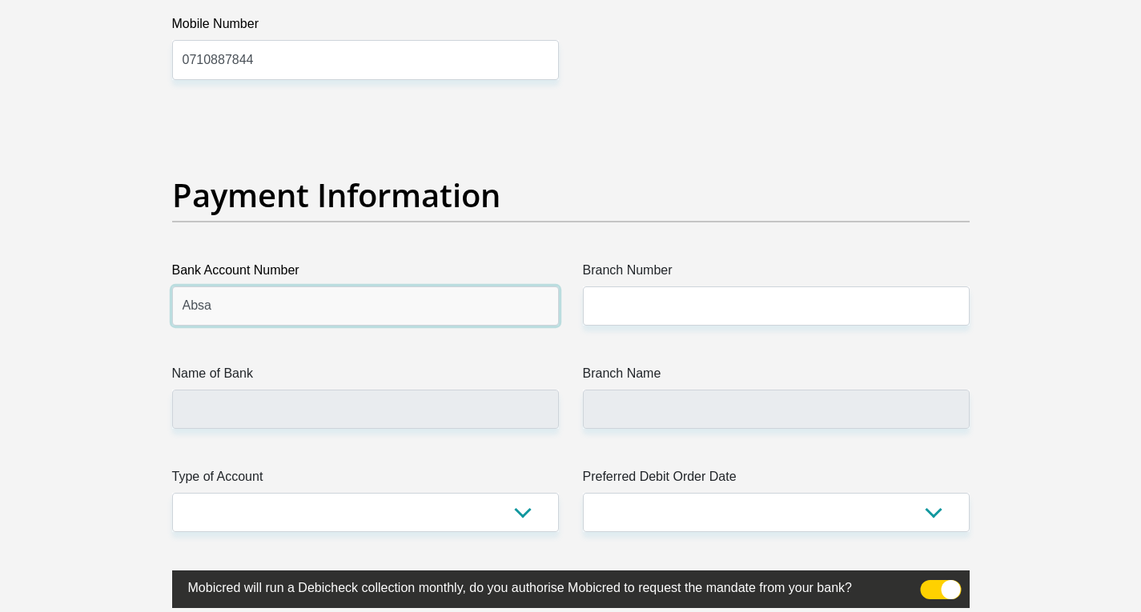
type input "Absa"
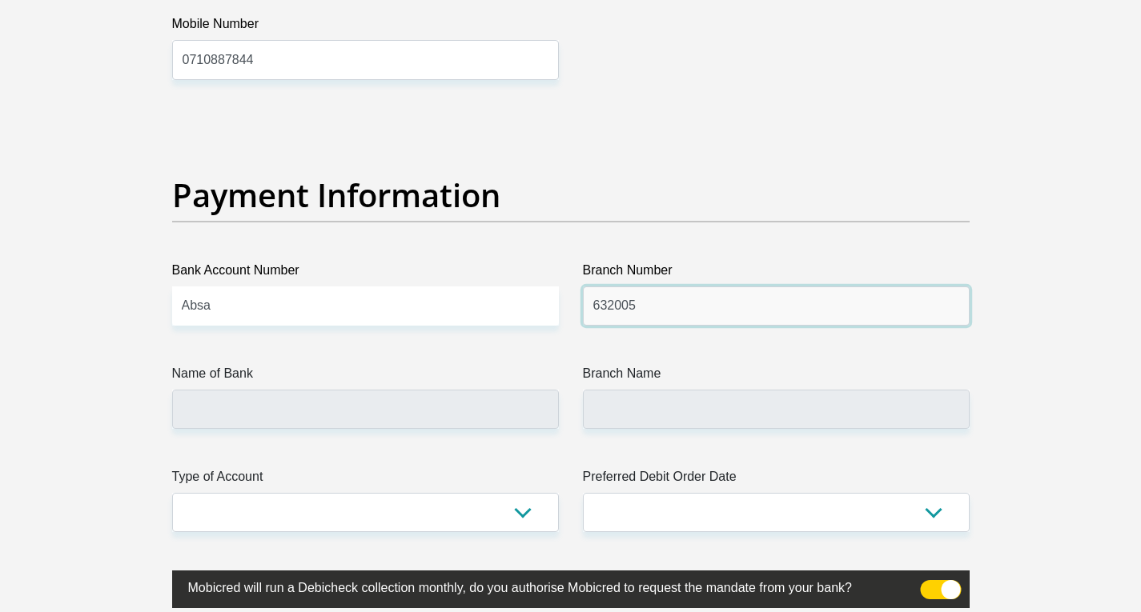
type input "632005"
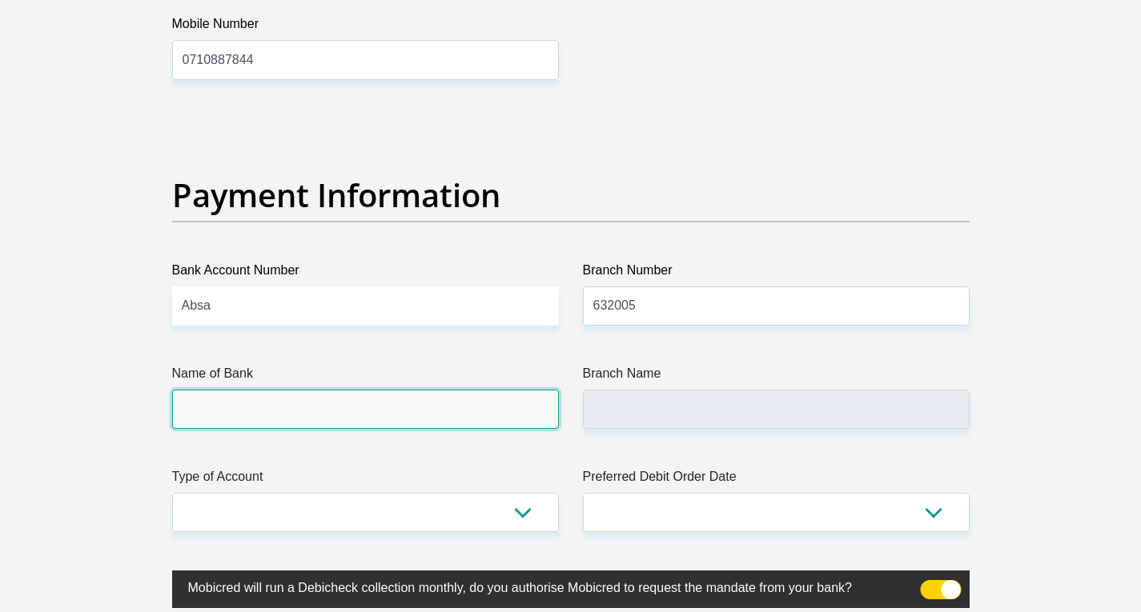
type input "ABSA BANK"
type input "ABSA ELECTRONIC SETTLEMENT CNT"
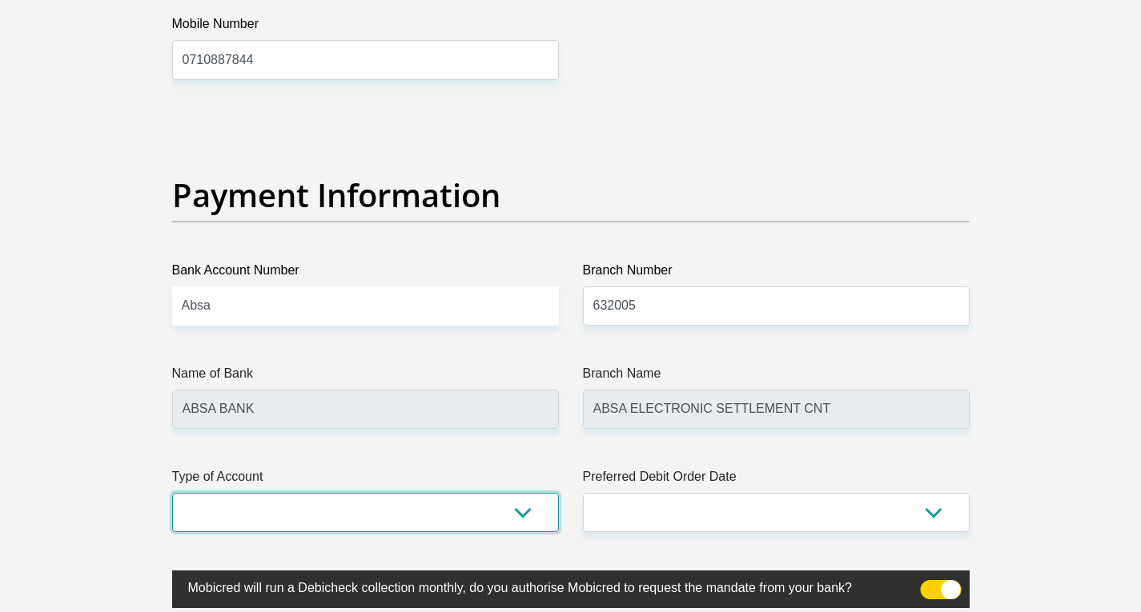
select select "CUR"
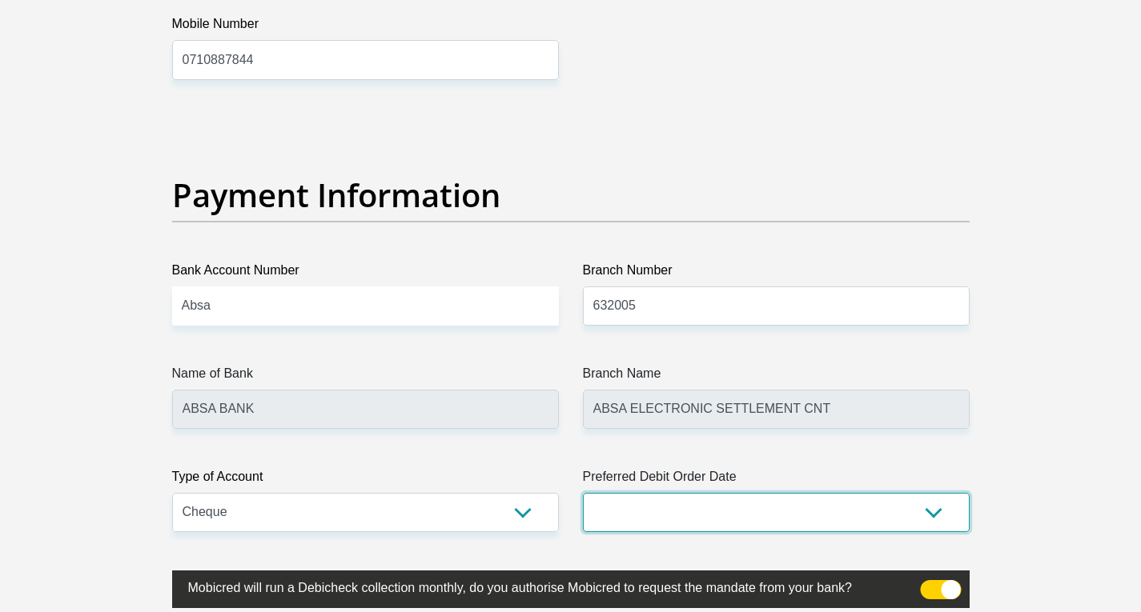
select select "1"
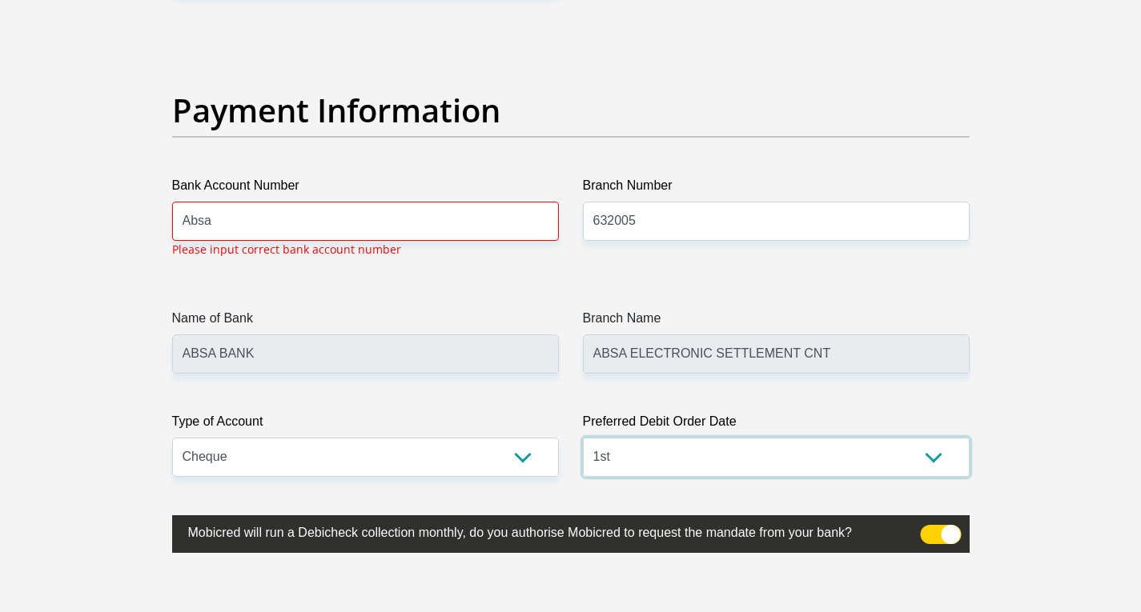
scroll to position [3632, 0]
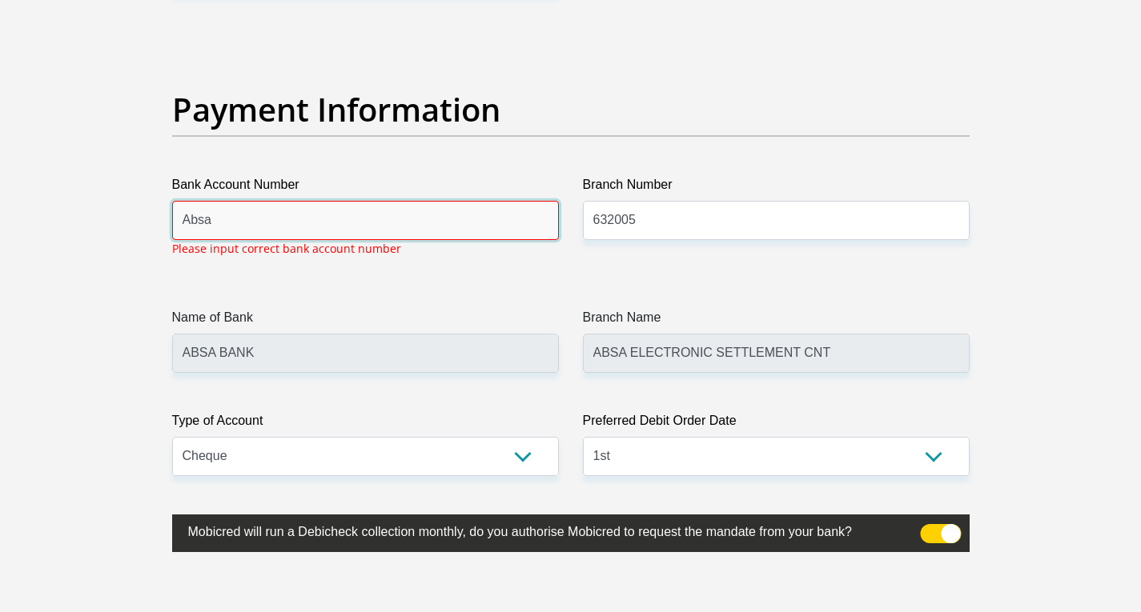
click at [276, 227] on input "Absa" at bounding box center [365, 220] width 387 height 39
type input "4100501932"
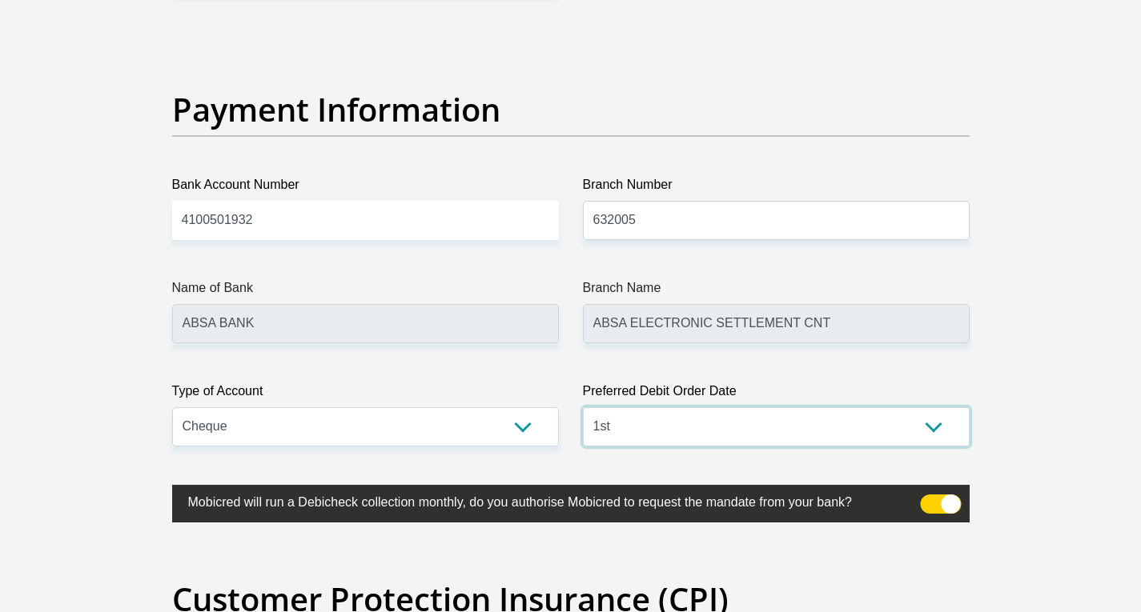
select select "21"
click at [583, 407] on select "1st 2nd 3rd 4th 5th 7th 18th 19th 20th 21st 22nd 23rd 24th 25th 26th 27th 28th …" at bounding box center [776, 426] width 387 height 39
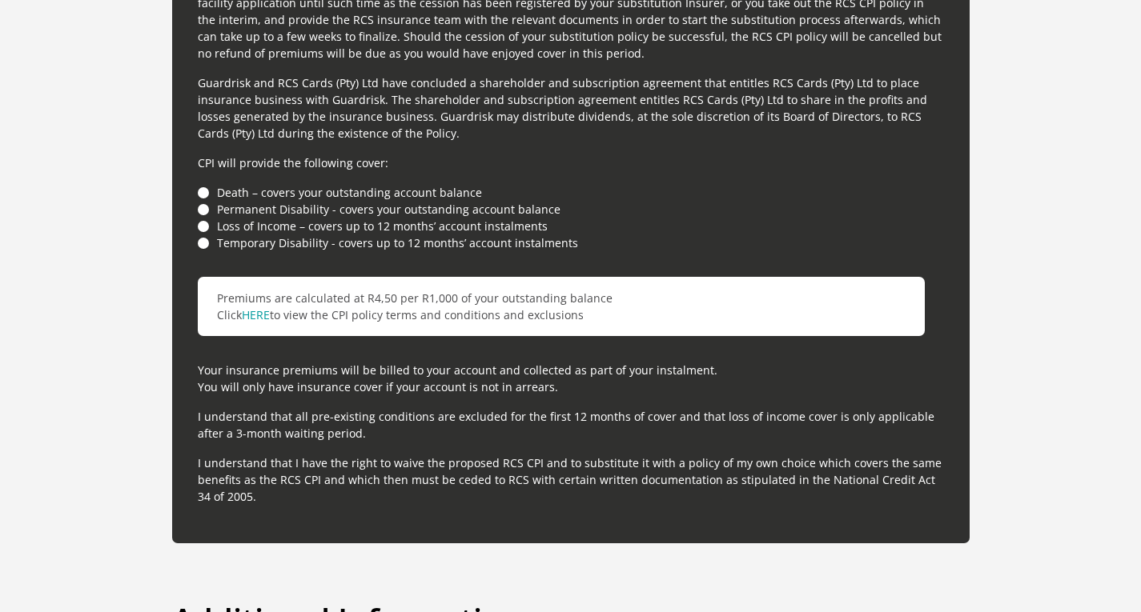
scroll to position [4433, 0]
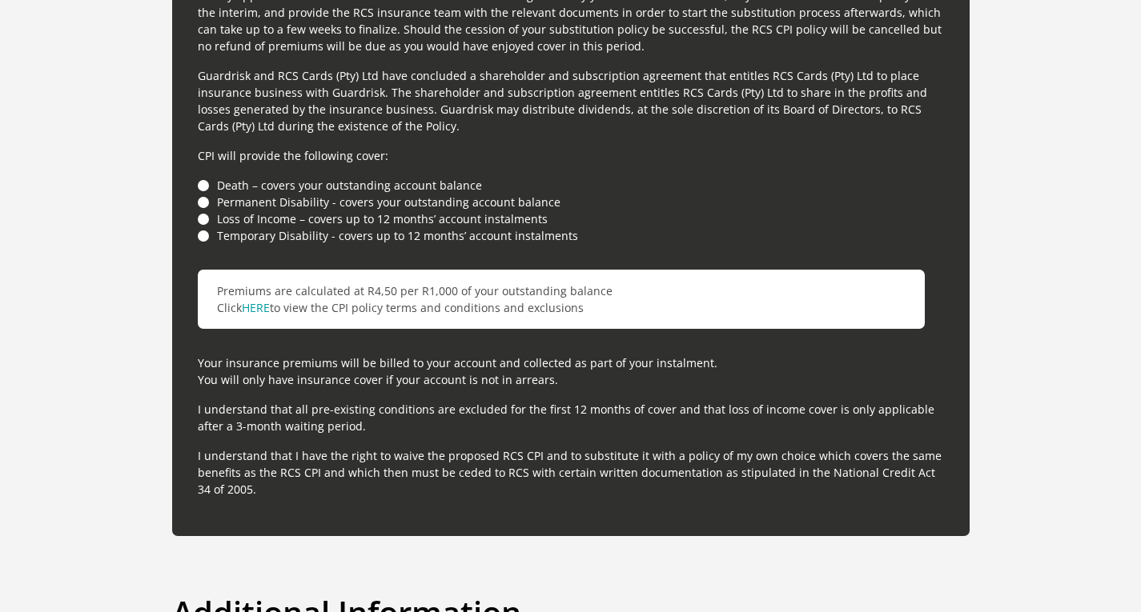
click at [204, 187] on li "Death – covers your outstanding account balance" at bounding box center [571, 185] width 746 height 17
click at [204, 205] on li "Permanent Disability - covers your outstanding account balance" at bounding box center [571, 202] width 746 height 17
click at [352, 307] on p "Premiums are calculated at R4,50 per R1,000 of your outstanding balance Click H…" at bounding box center [561, 299] width 727 height 59
click at [545, 297] on p "Premiums are calculated at R4,50 per R1,000 of your outstanding balance Click H…" at bounding box center [561, 299] width 727 height 59
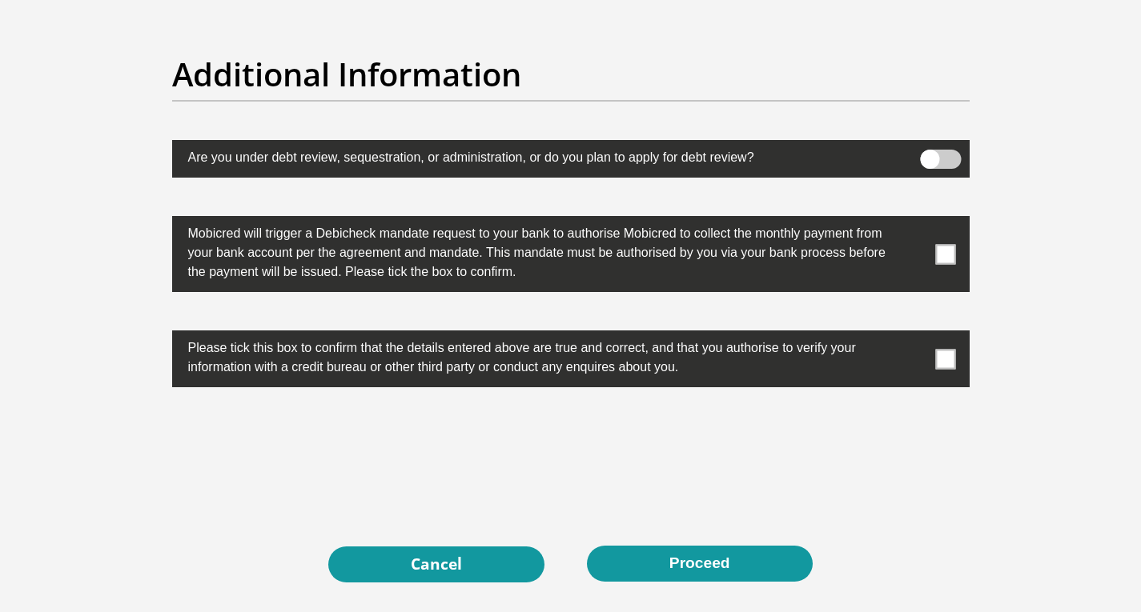
scroll to position [4993, 0]
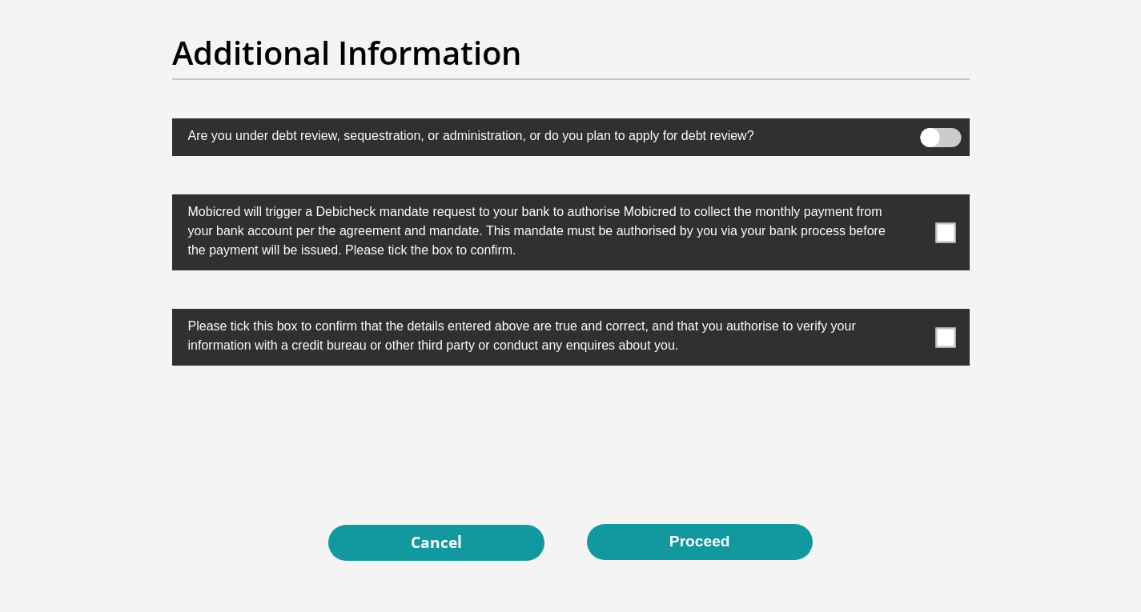
click at [953, 240] on span at bounding box center [945, 233] width 20 height 20
click at [913, 199] on input "checkbox" at bounding box center [913, 199] width 0 height 0
click at [946, 341] on span at bounding box center [945, 337] width 20 height 20
click at [913, 313] on input "checkbox" at bounding box center [913, 313] width 0 height 0
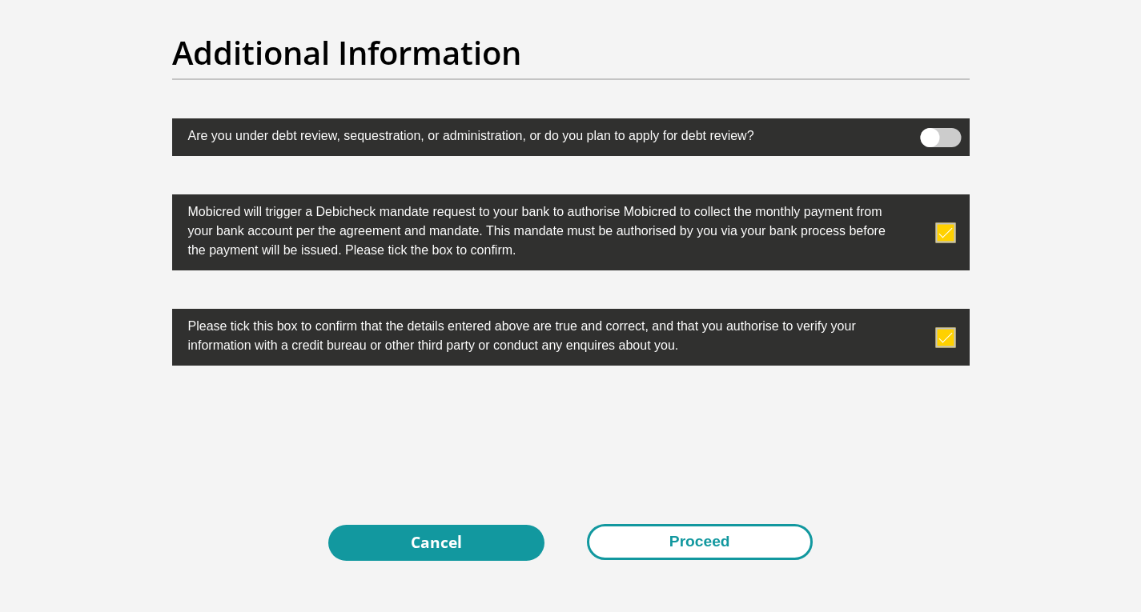
click at [694, 550] on button "Proceed" at bounding box center [700, 542] width 226 height 36
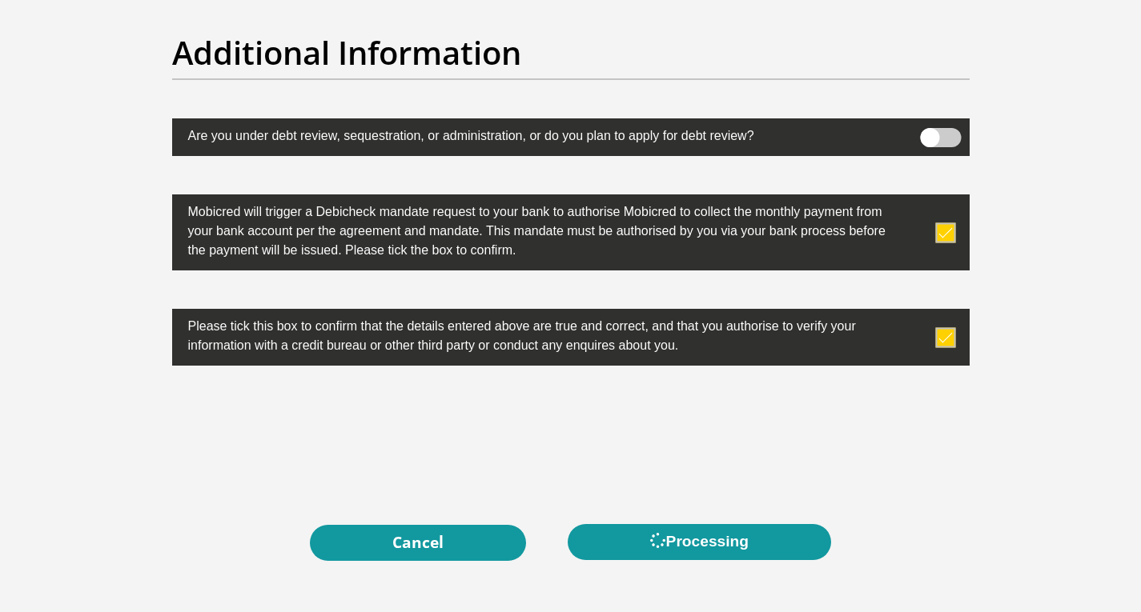
scroll to position [0, 0]
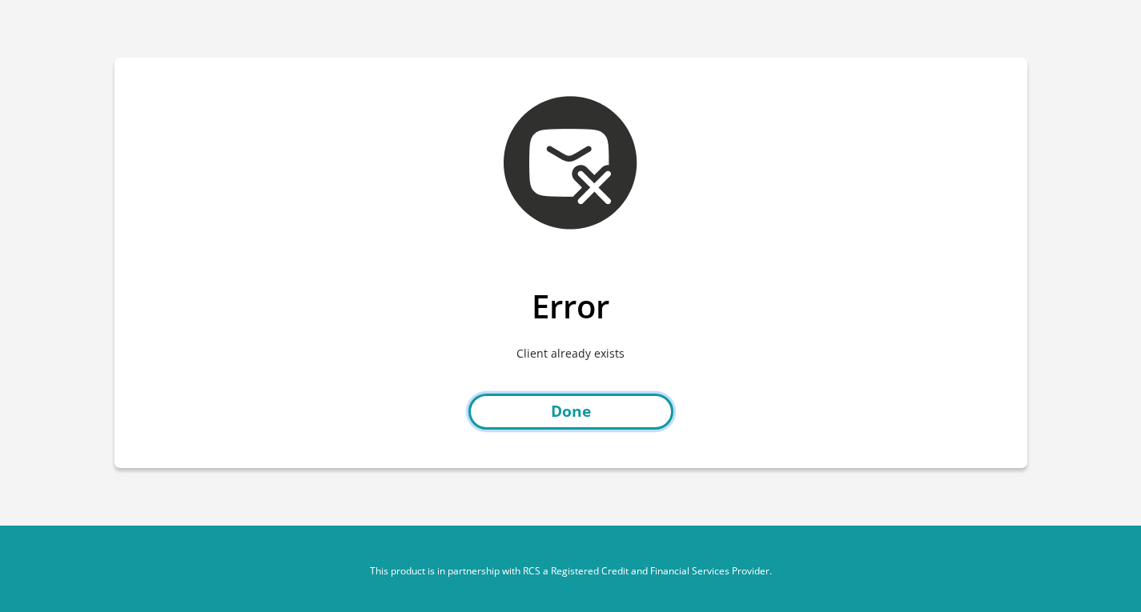
click at [552, 403] on link "Done" at bounding box center [570, 412] width 205 height 36
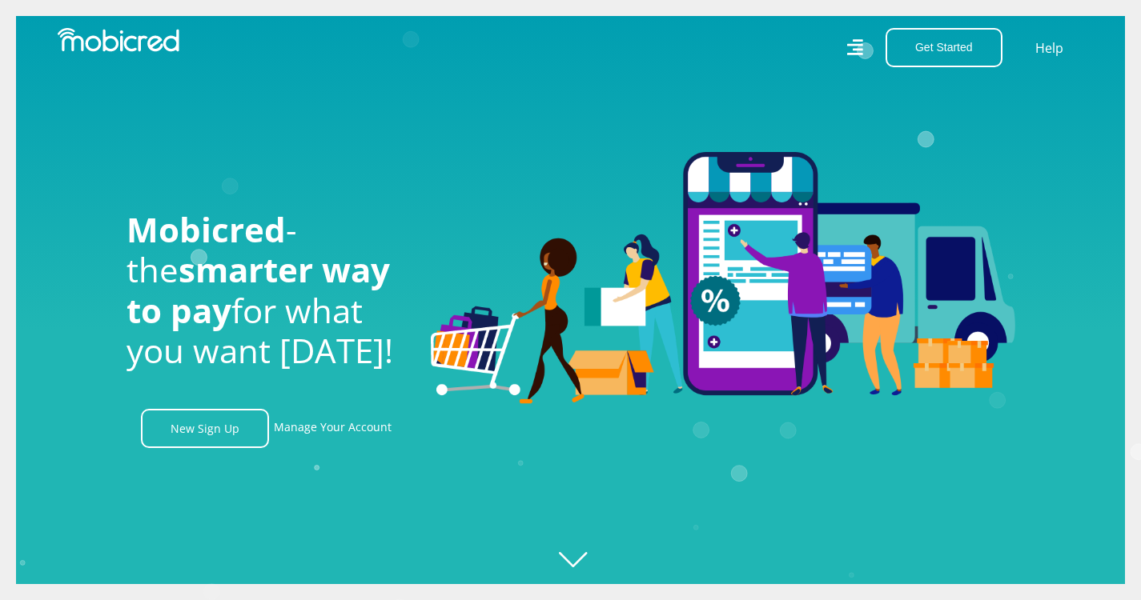
scroll to position [0, 1141]
click at [317, 440] on link "Manage Your Account" at bounding box center [333, 428] width 118 height 39
click at [963, 45] on button "Get Started" at bounding box center [943, 47] width 117 height 39
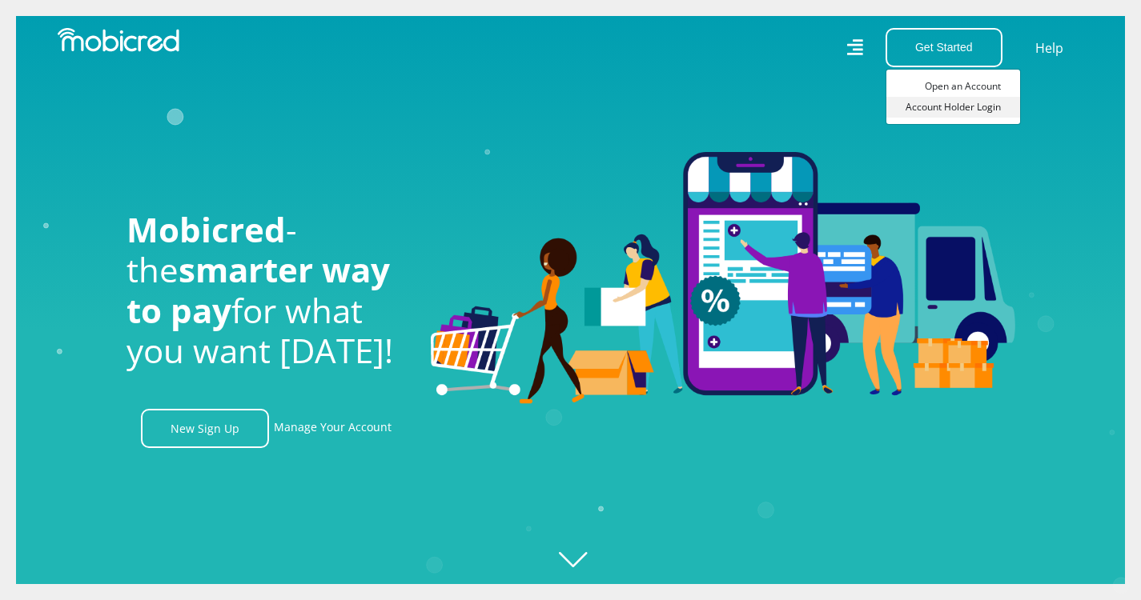
click at [977, 104] on link "Account Holder Login" at bounding box center [953, 107] width 134 height 21
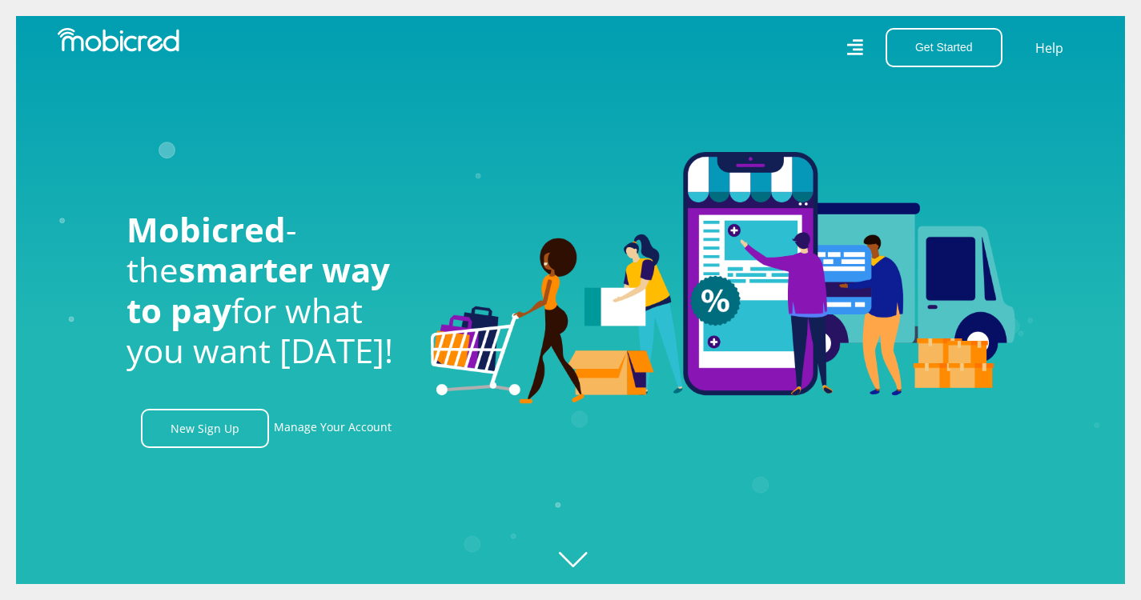
scroll to position [0, 781]
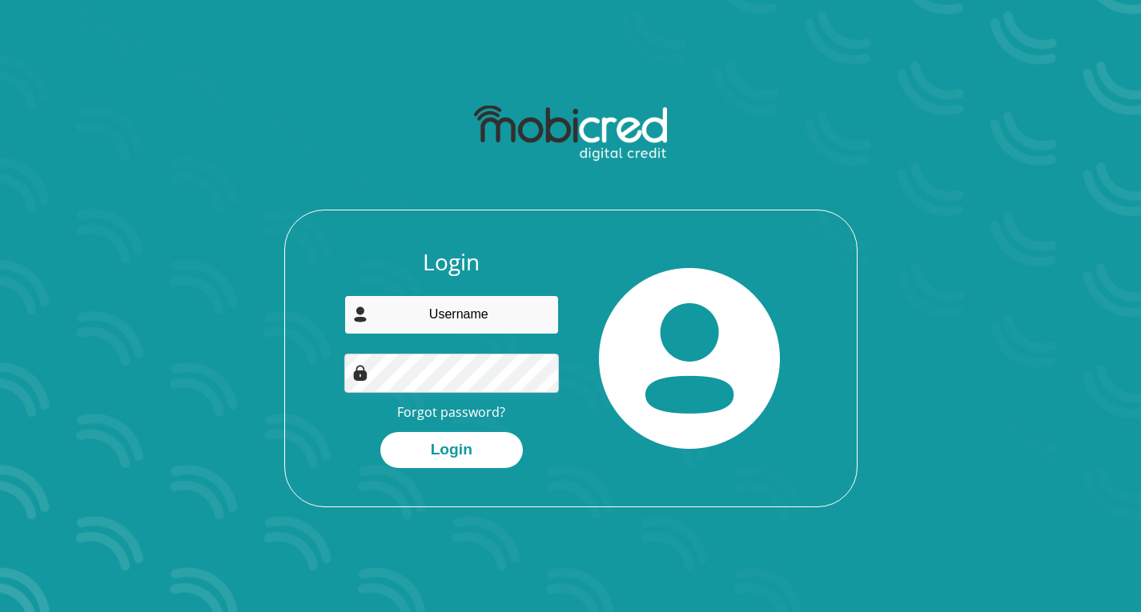
click at [483, 319] on input "email" at bounding box center [451, 314] width 215 height 39
paste input "[EMAIL_ADDRESS][DOMAIN_NAME]"
type input "[EMAIL_ADDRESS][DOMAIN_NAME]"
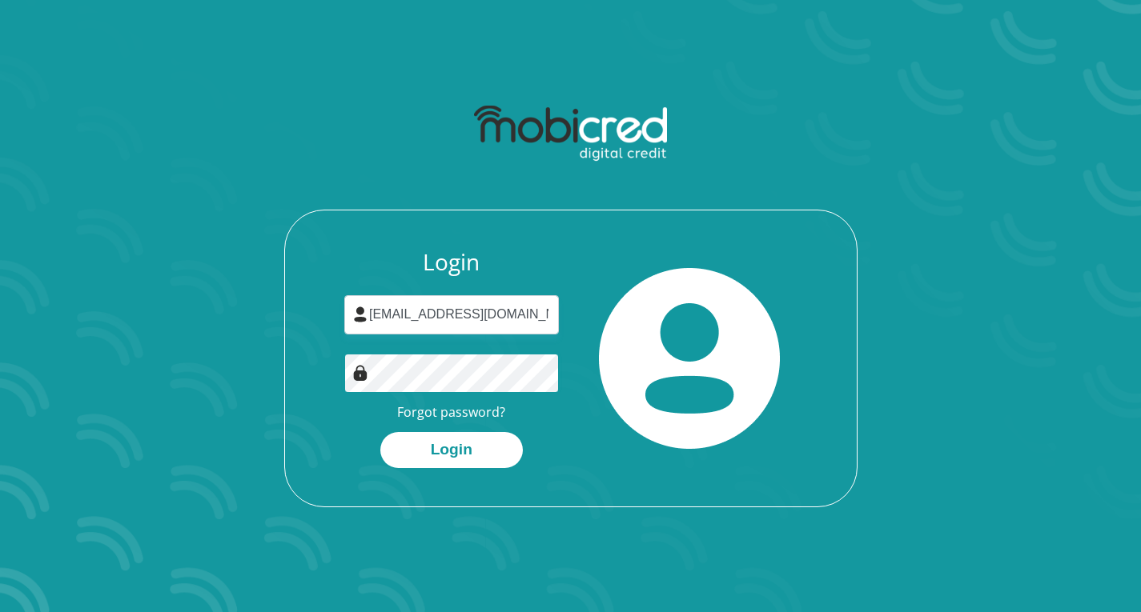
click at [380, 432] on button "Login" at bounding box center [451, 450] width 142 height 36
